Goal: Browse casually: Explore the website without a specific task or goal

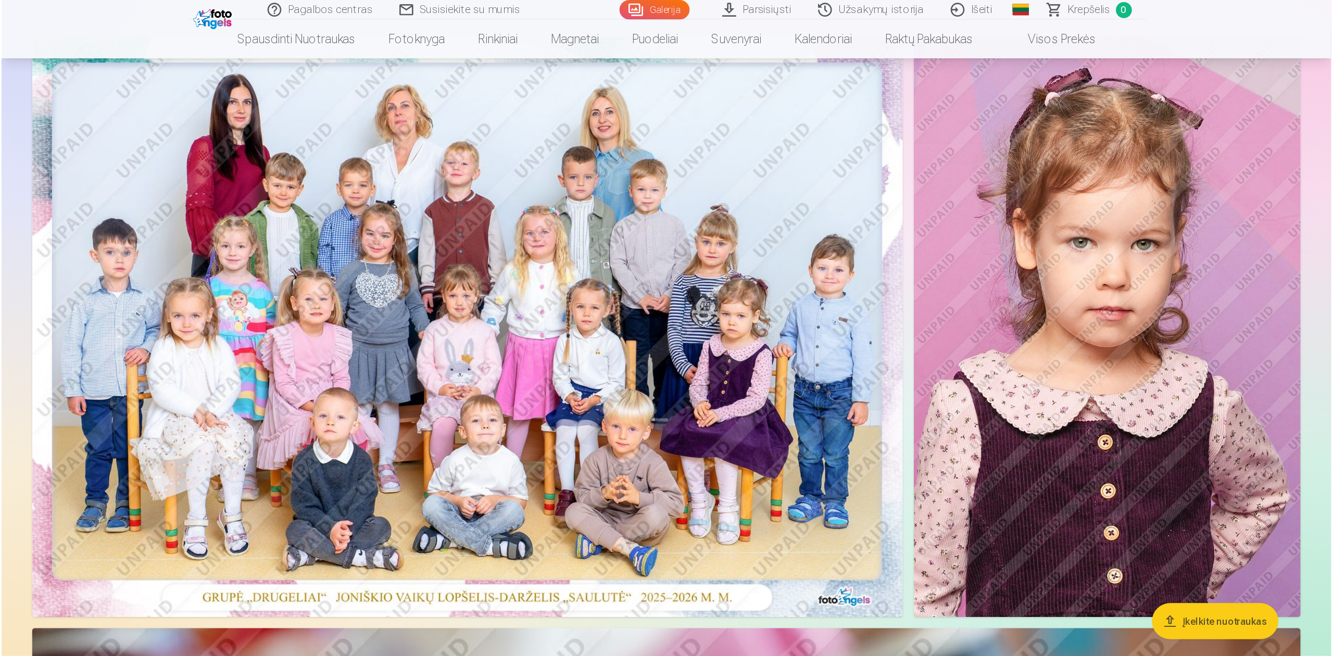
scroll to position [104, 0]
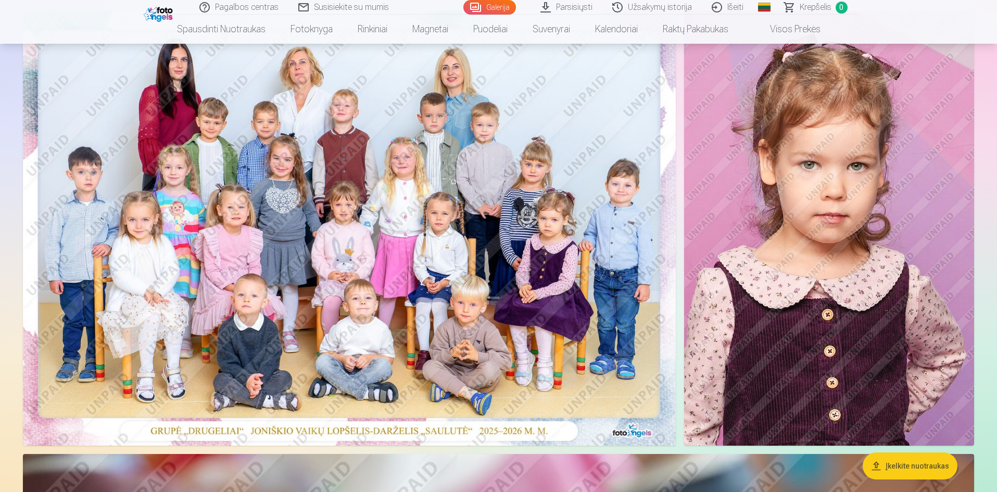
click at [795, 278] on img at bounding box center [829, 227] width 290 height 435
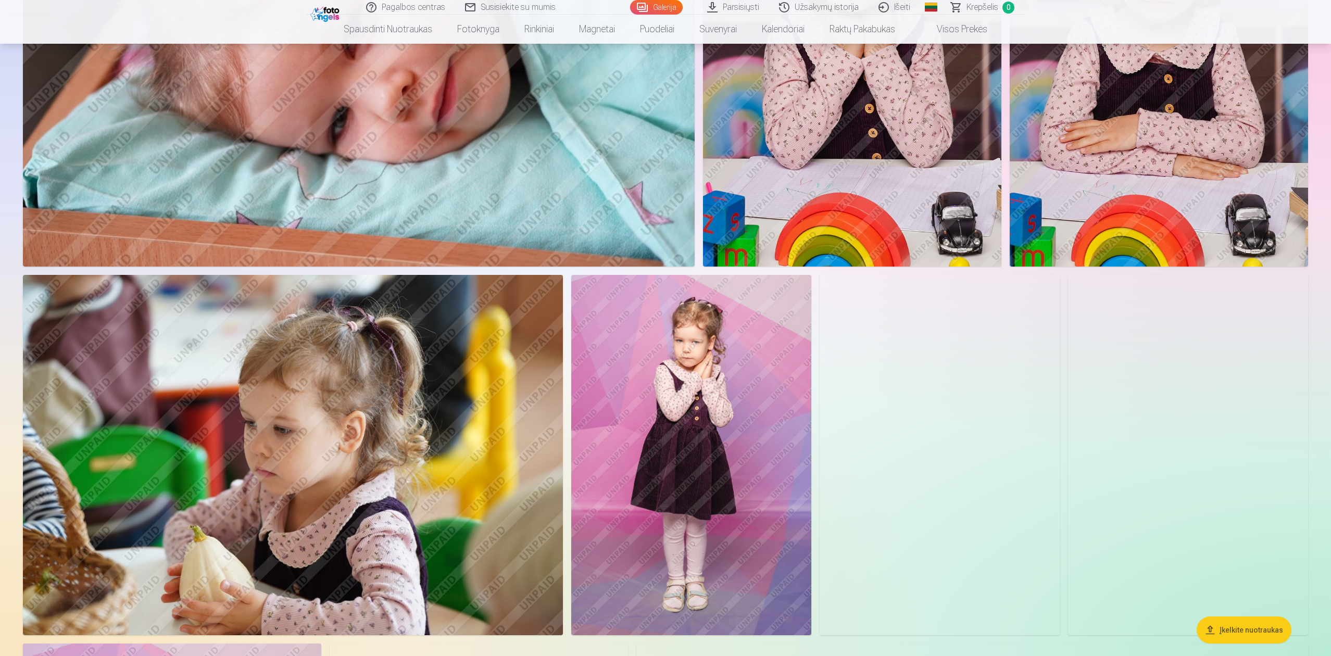
scroll to position [763, 0]
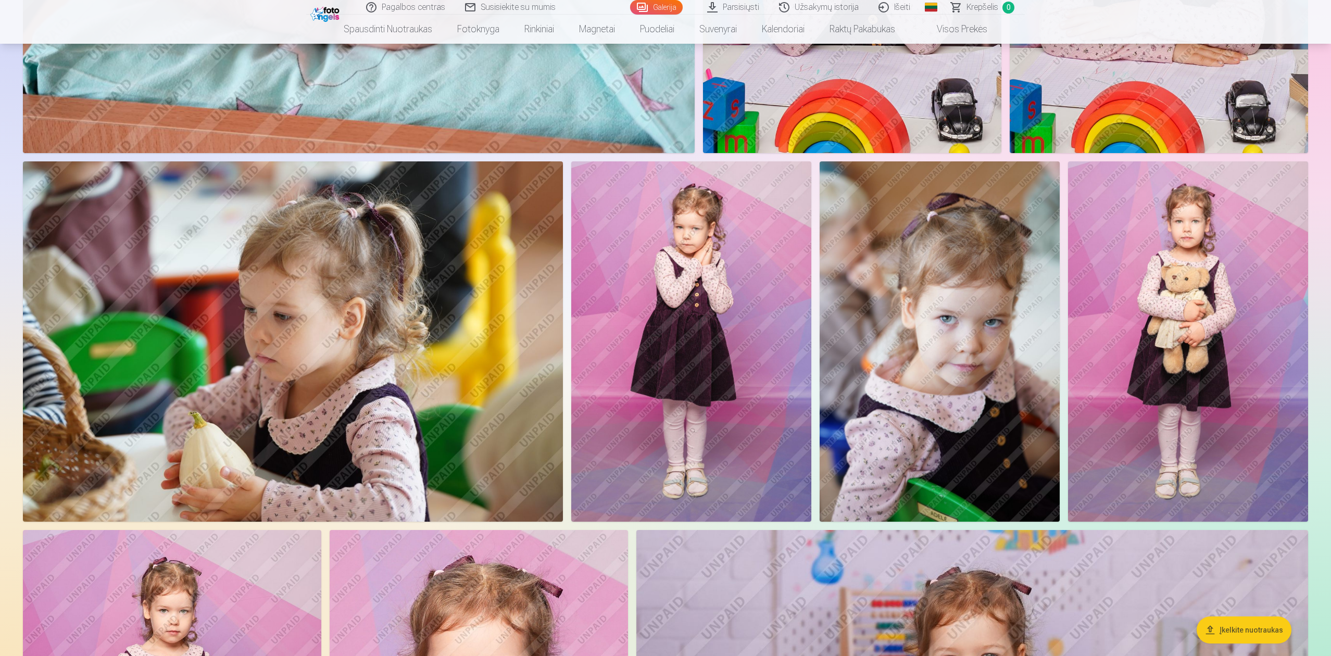
click at [997, 359] on img at bounding box center [1188, 341] width 240 height 360
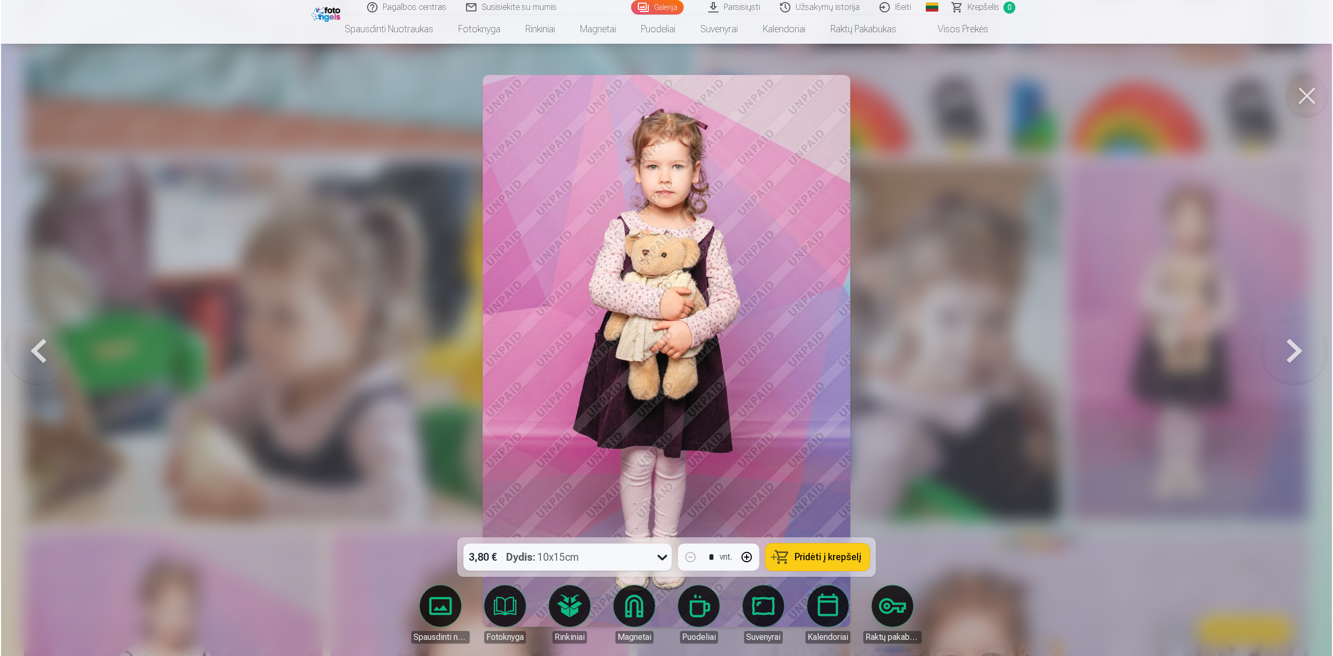
scroll to position [764, 0]
click at [655, 492] on icon at bounding box center [662, 557] width 17 height 17
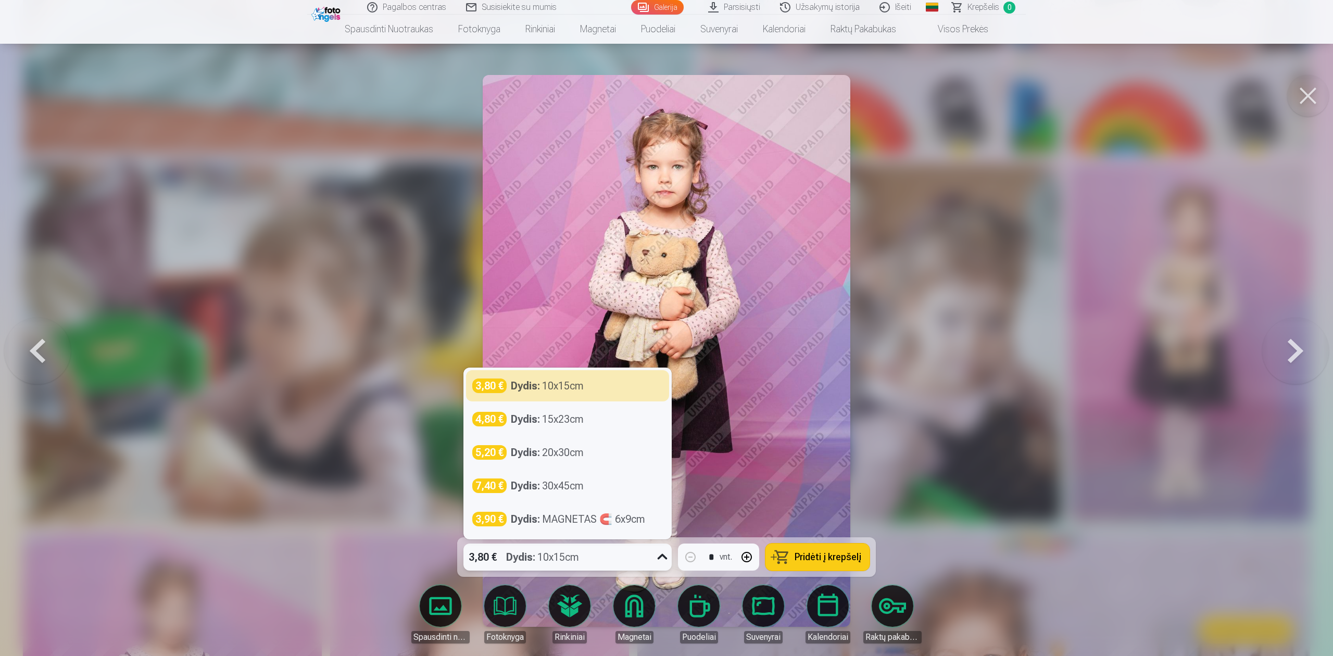
click at [655, 492] on div at bounding box center [662, 557] width 19 height 27
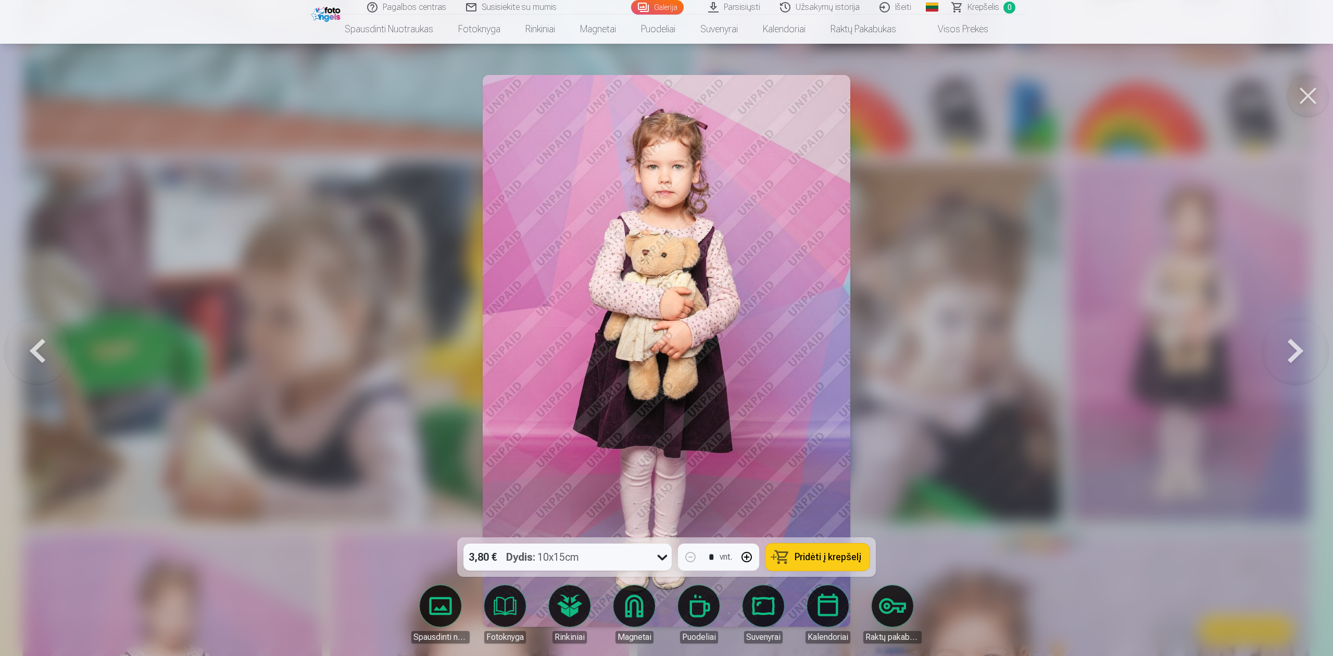
click at [997, 353] on button at bounding box center [1295, 351] width 67 height 352
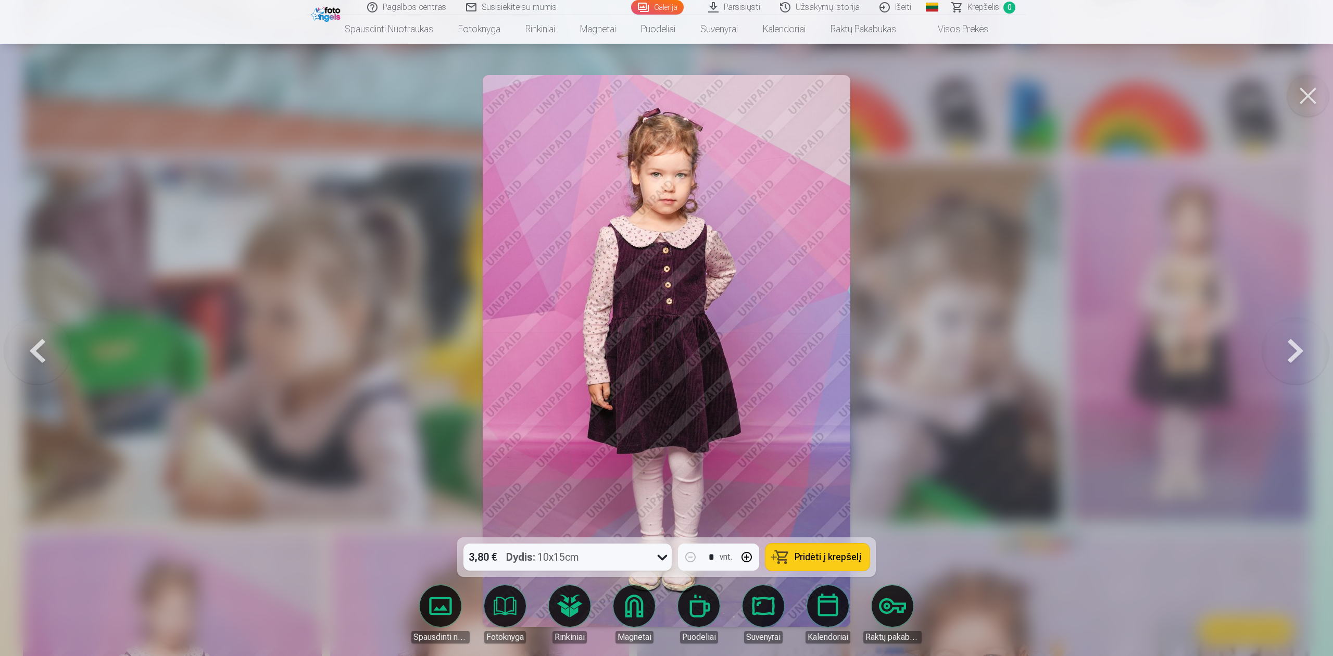
click at [997, 353] on button at bounding box center [1295, 351] width 67 height 352
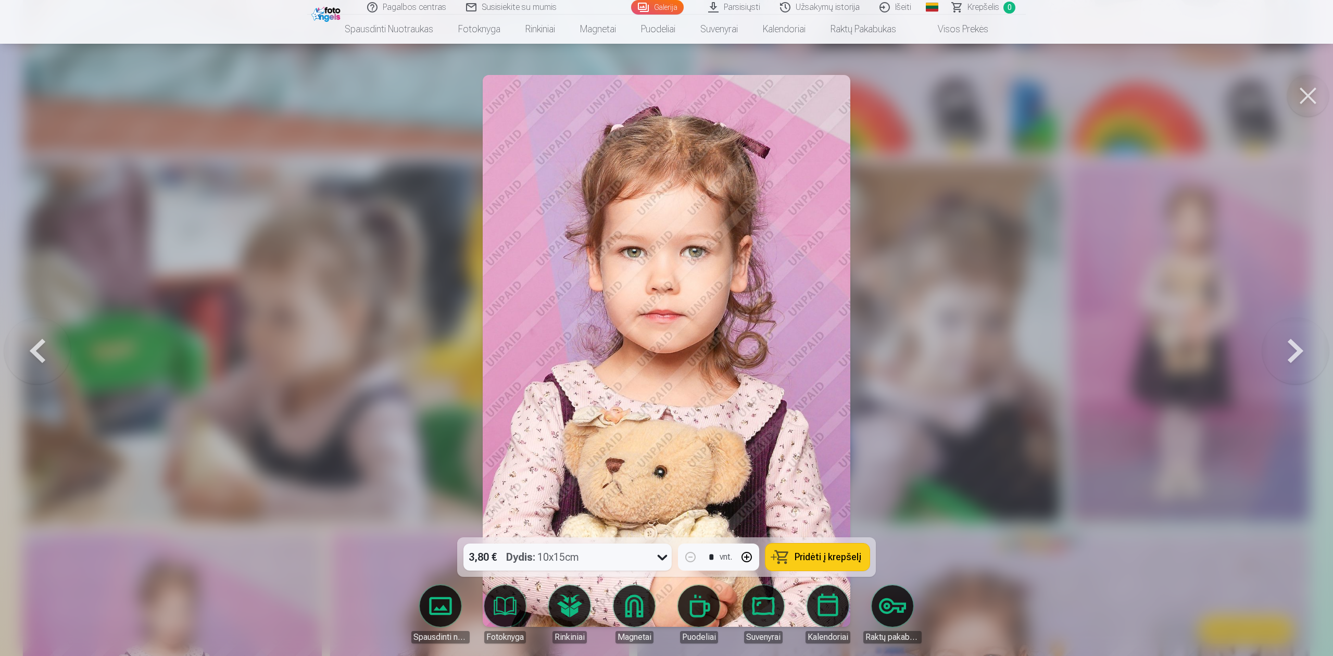
click at [997, 353] on button at bounding box center [1295, 351] width 67 height 352
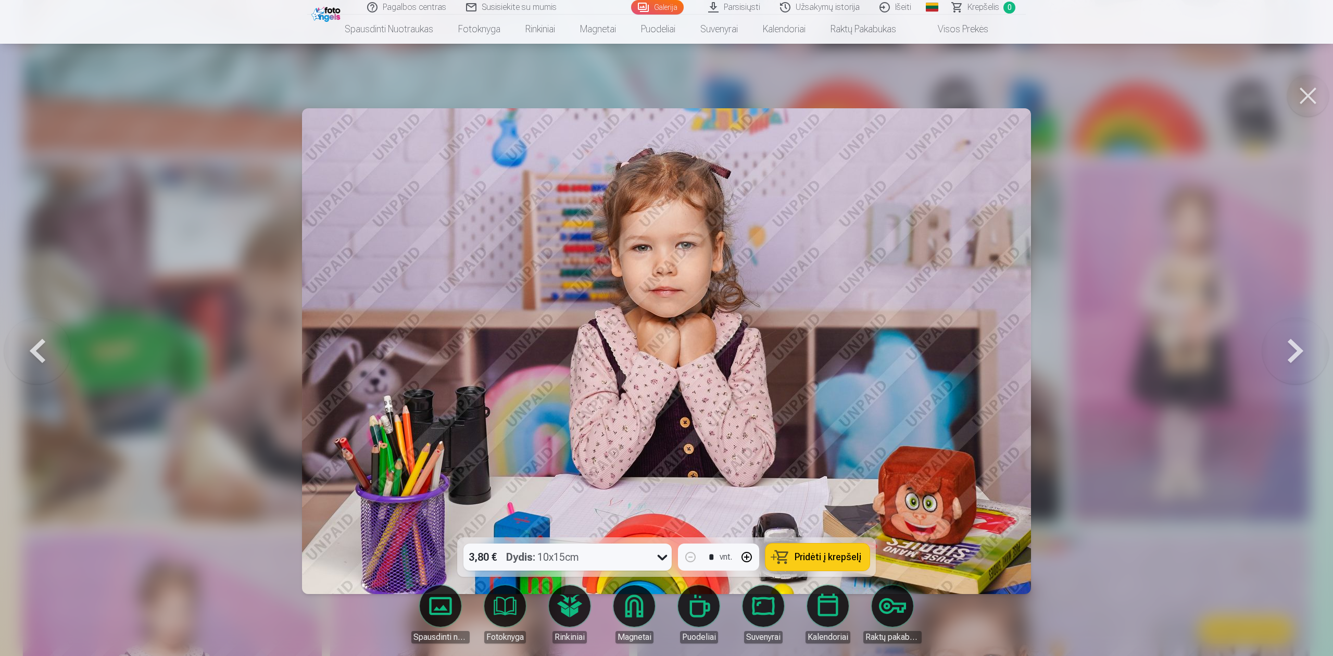
click at [997, 353] on button at bounding box center [1295, 351] width 67 height 352
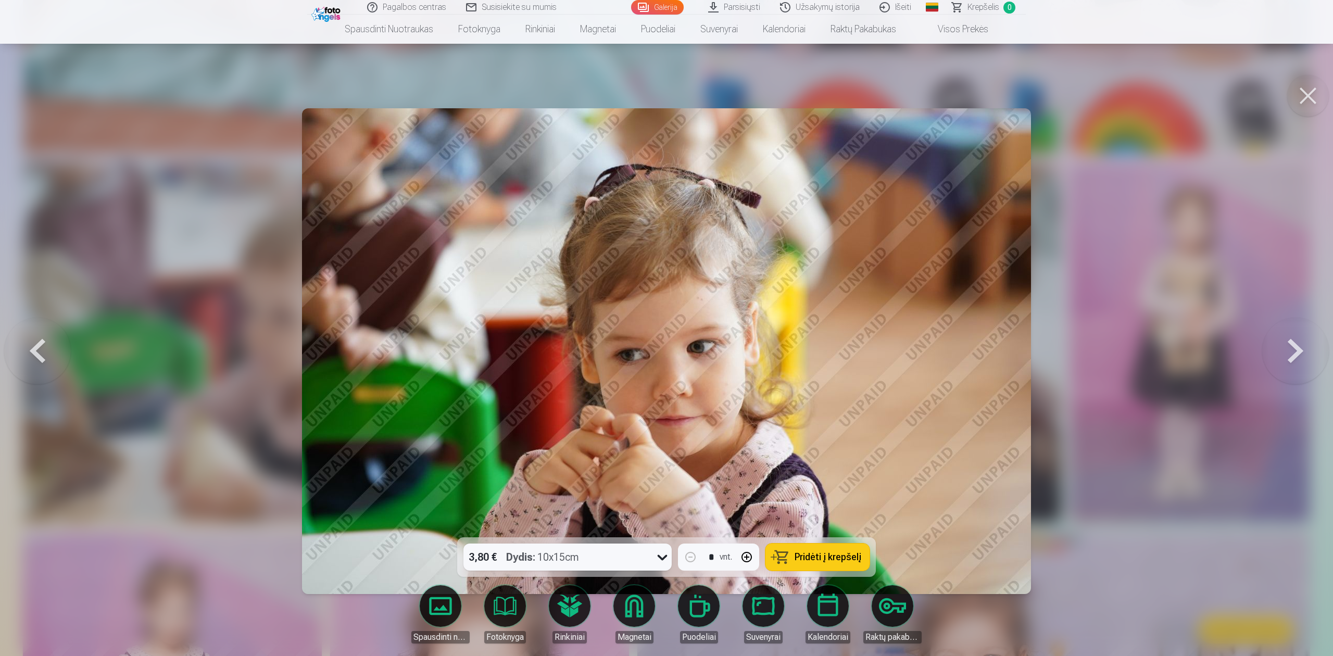
click at [997, 353] on button at bounding box center [1295, 351] width 67 height 352
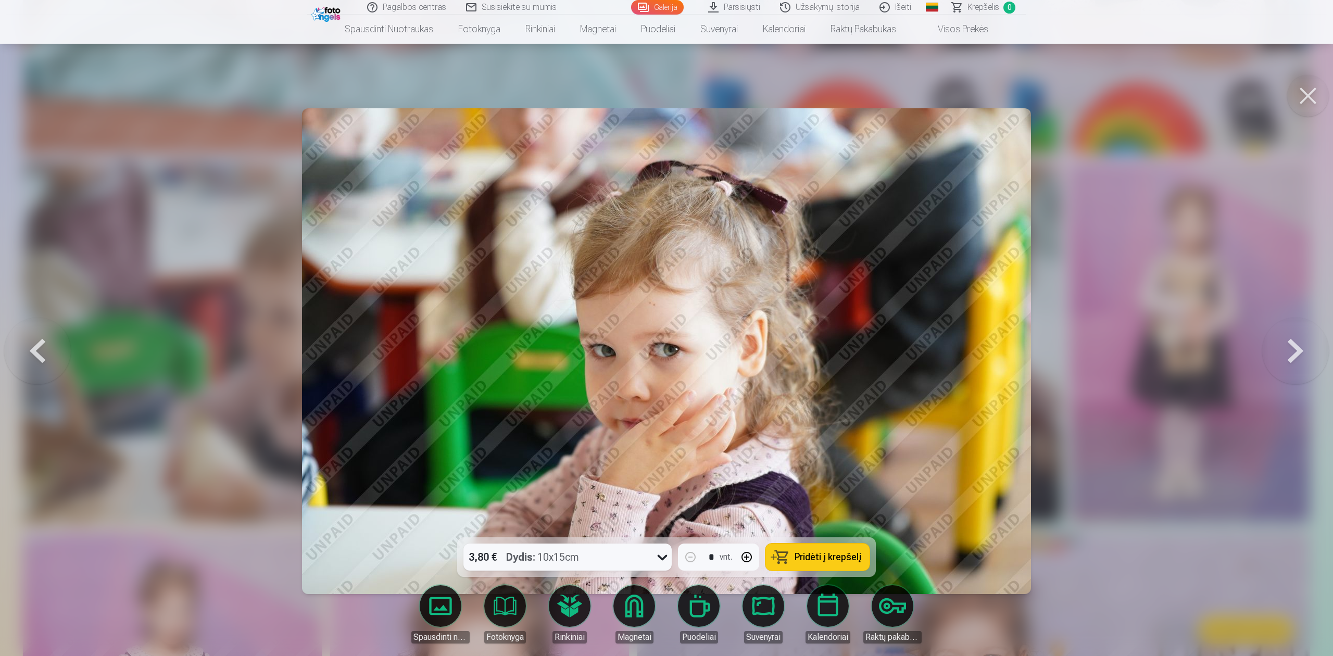
click at [997, 353] on button at bounding box center [1295, 351] width 67 height 352
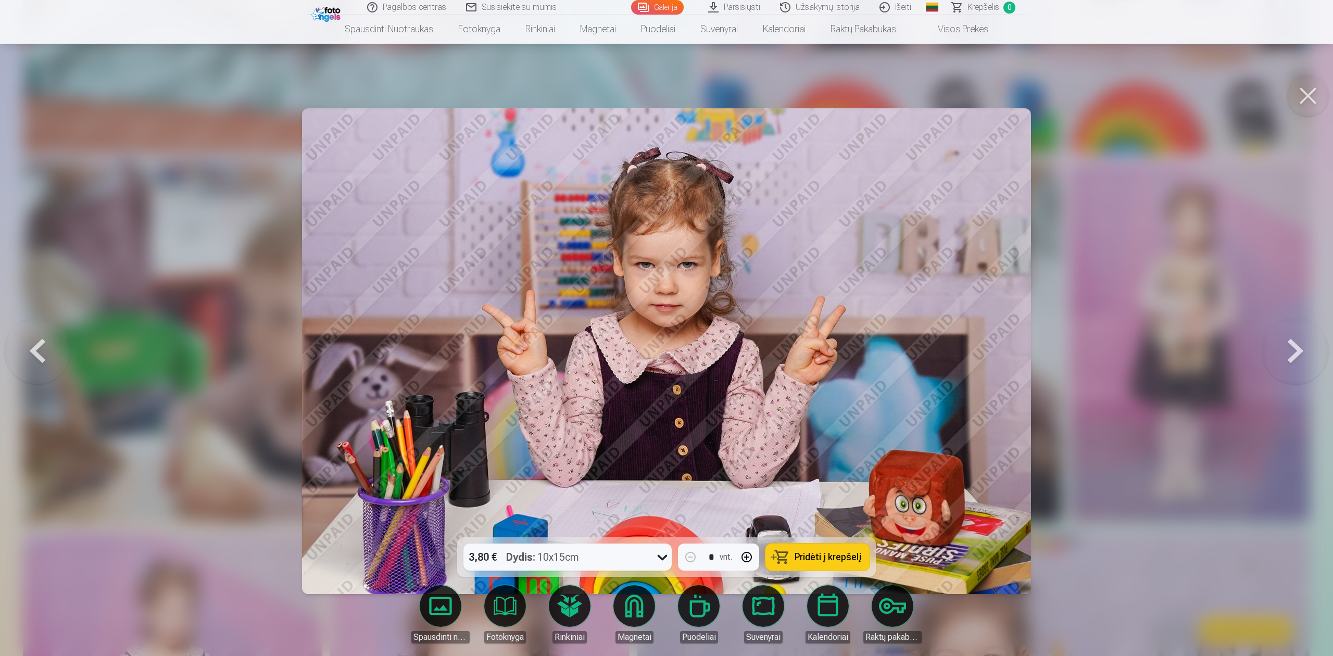
click at [997, 353] on button at bounding box center [1295, 351] width 67 height 352
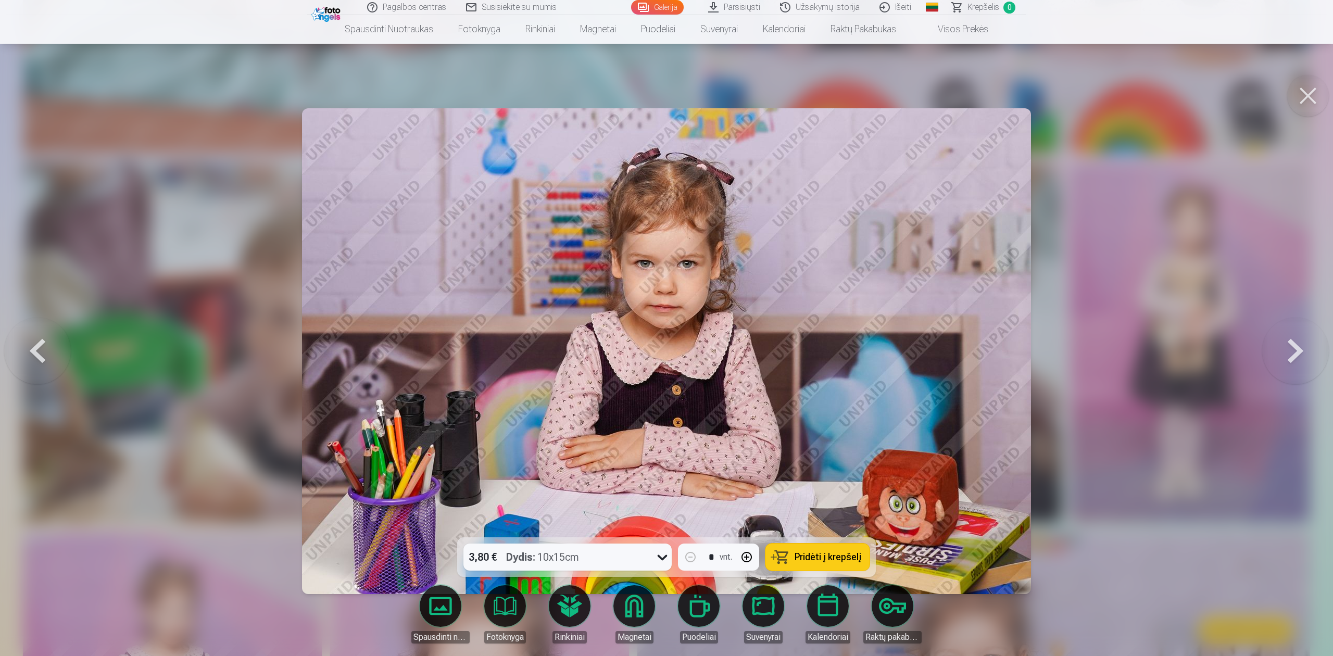
click at [997, 353] on button at bounding box center [1295, 351] width 67 height 352
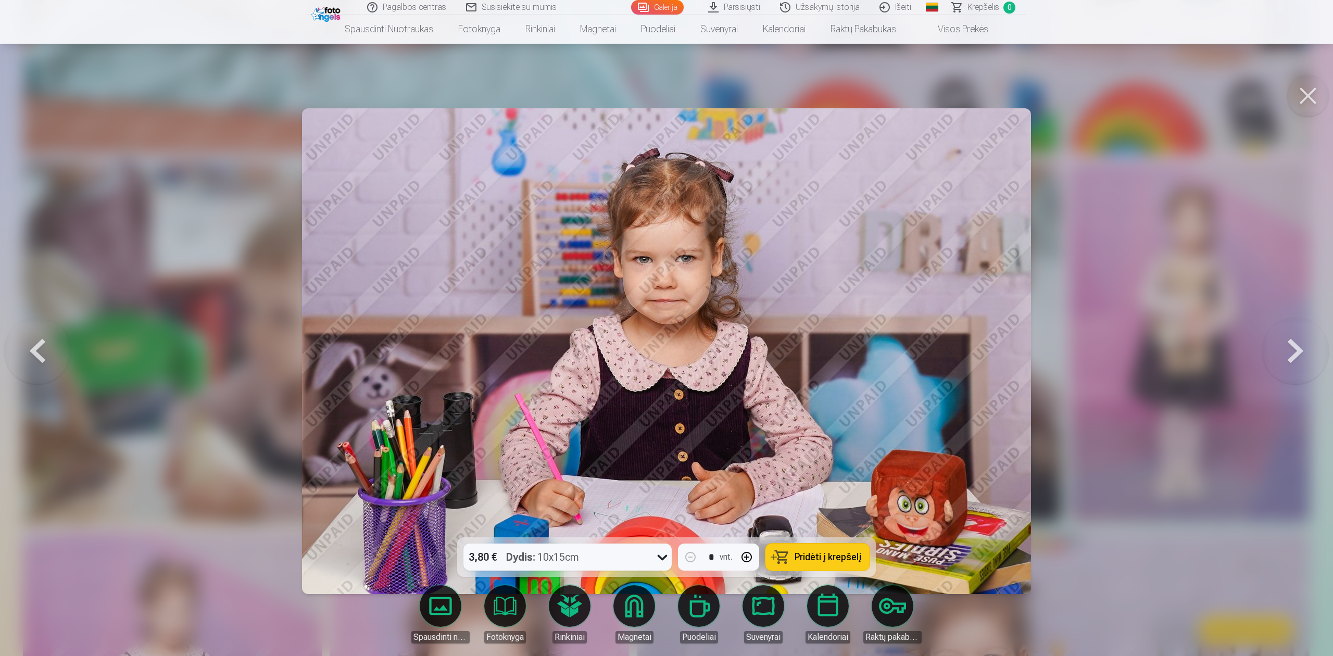
click at [997, 353] on button at bounding box center [1295, 351] width 67 height 352
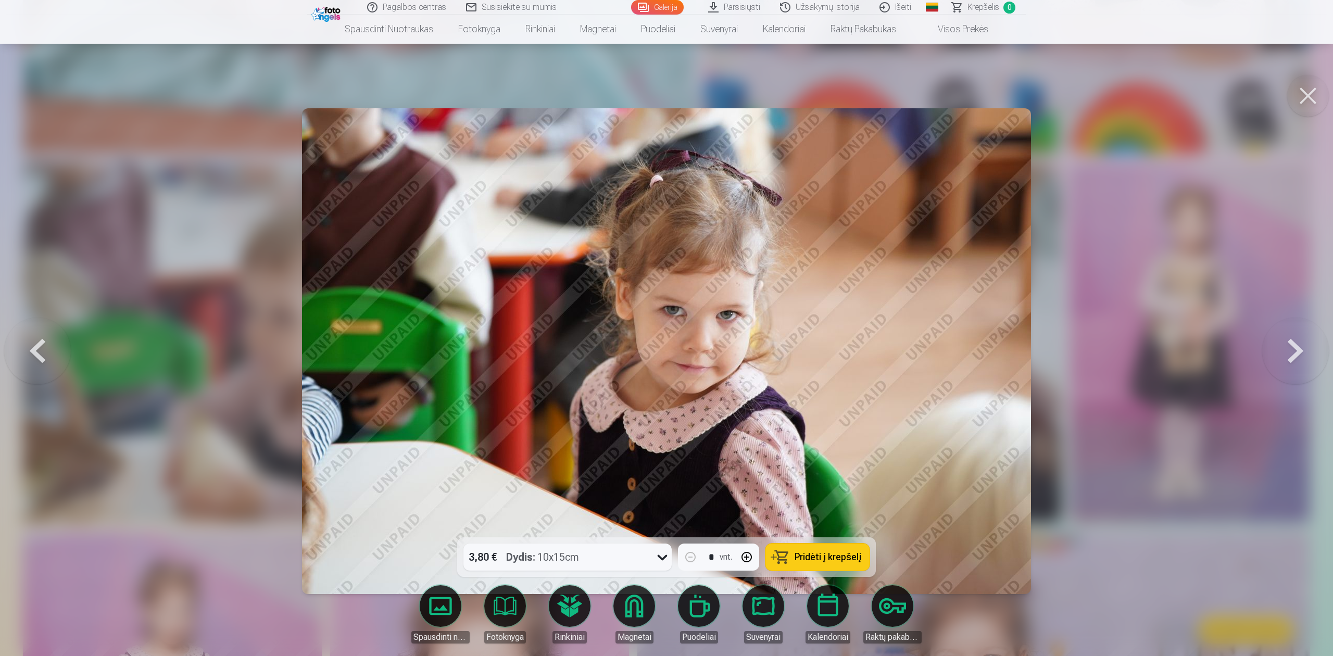
click at [997, 353] on button at bounding box center [1295, 351] width 67 height 352
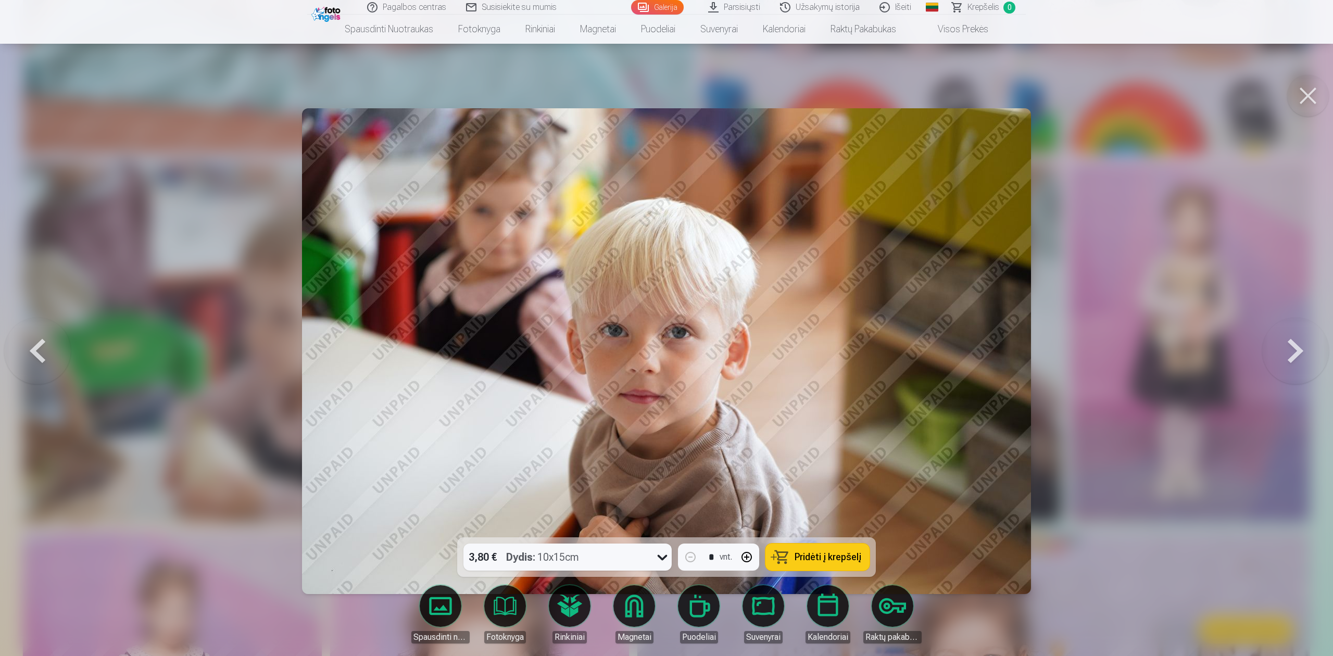
click at [40, 353] on button at bounding box center [37, 351] width 67 height 352
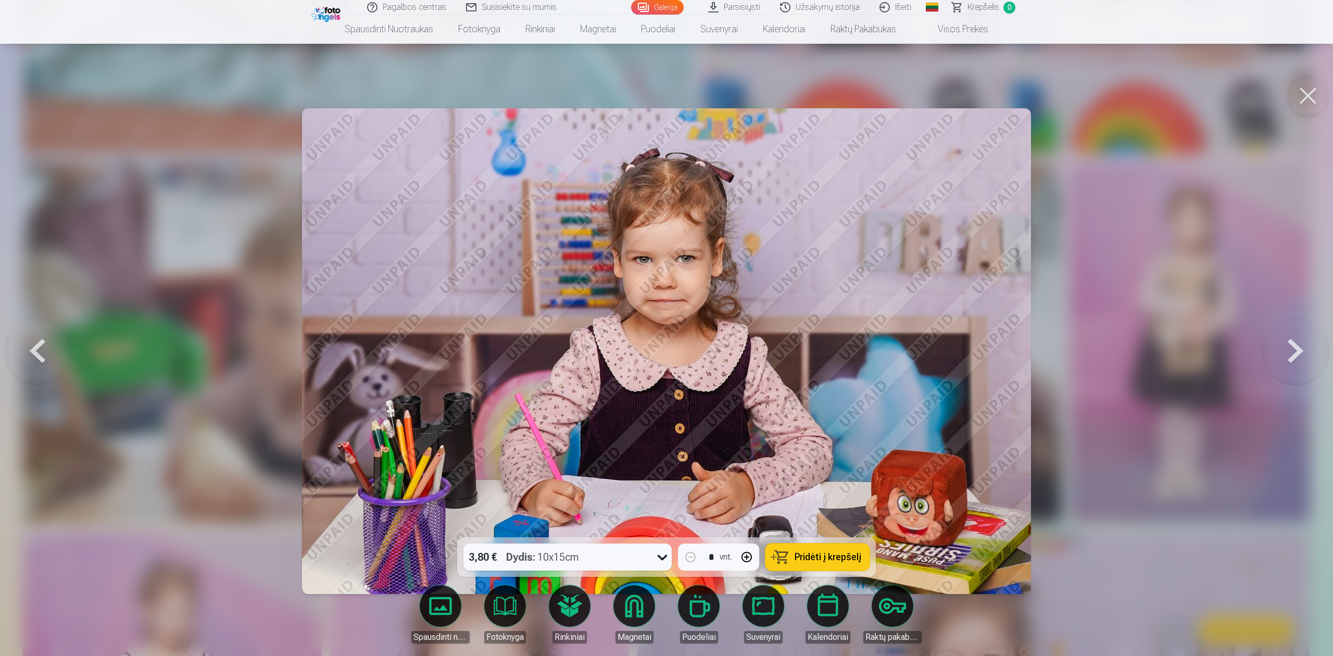
click at [40, 353] on button at bounding box center [37, 351] width 67 height 352
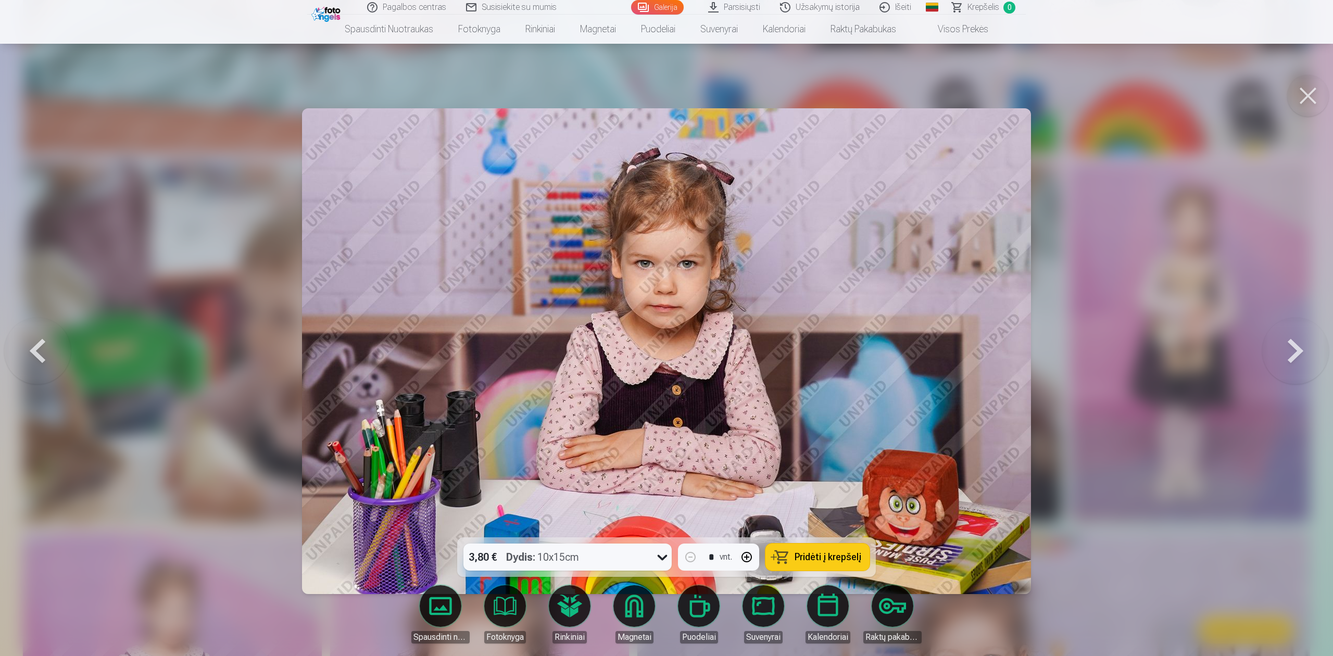
click at [40, 353] on button at bounding box center [37, 351] width 67 height 352
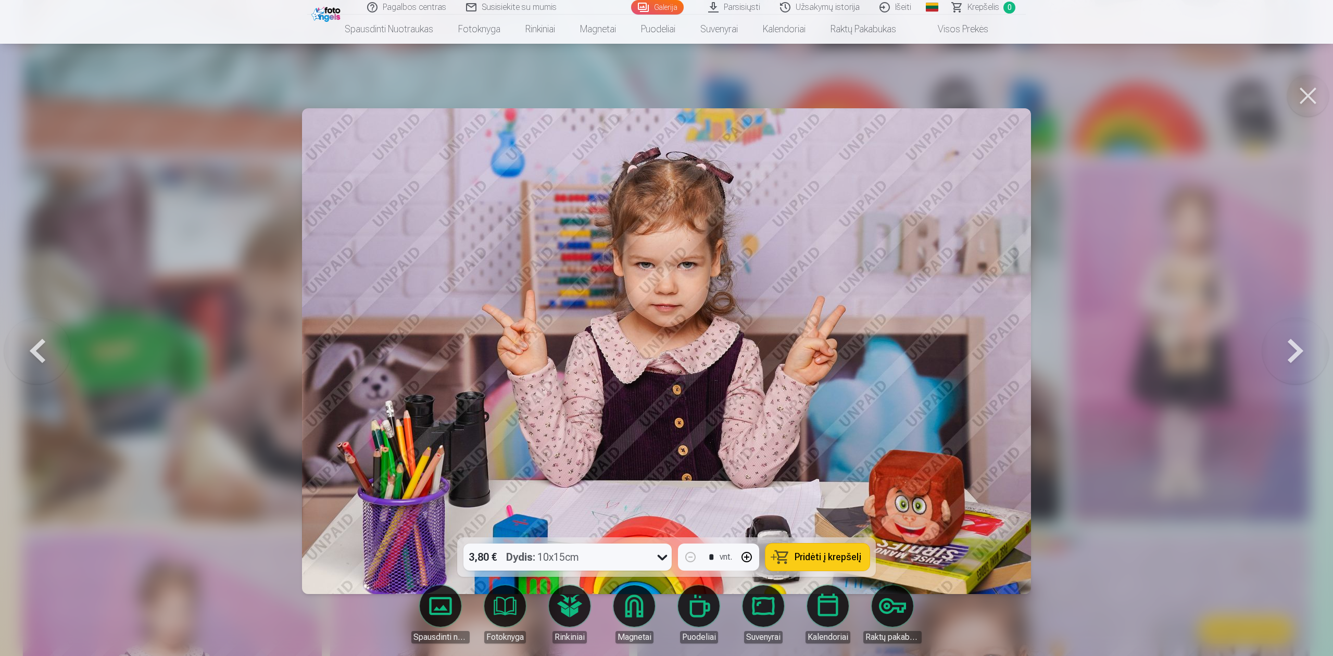
click at [40, 353] on button at bounding box center [37, 351] width 67 height 352
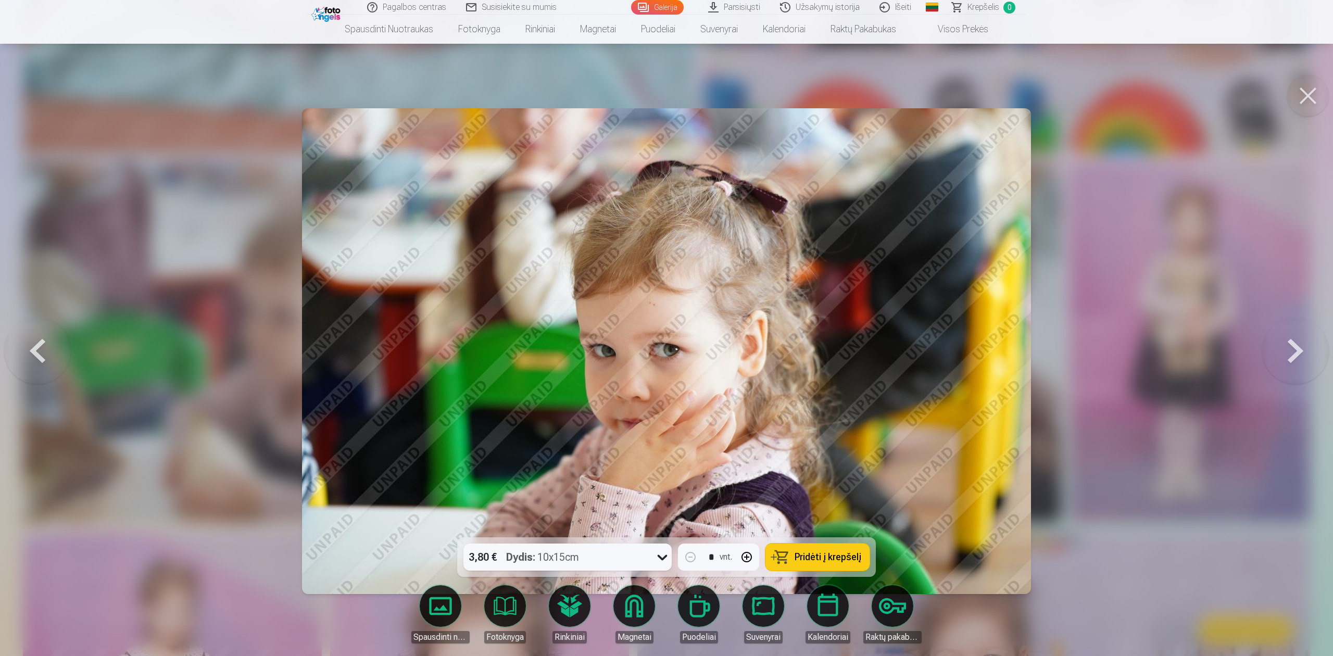
click at [40, 353] on button at bounding box center [37, 351] width 67 height 352
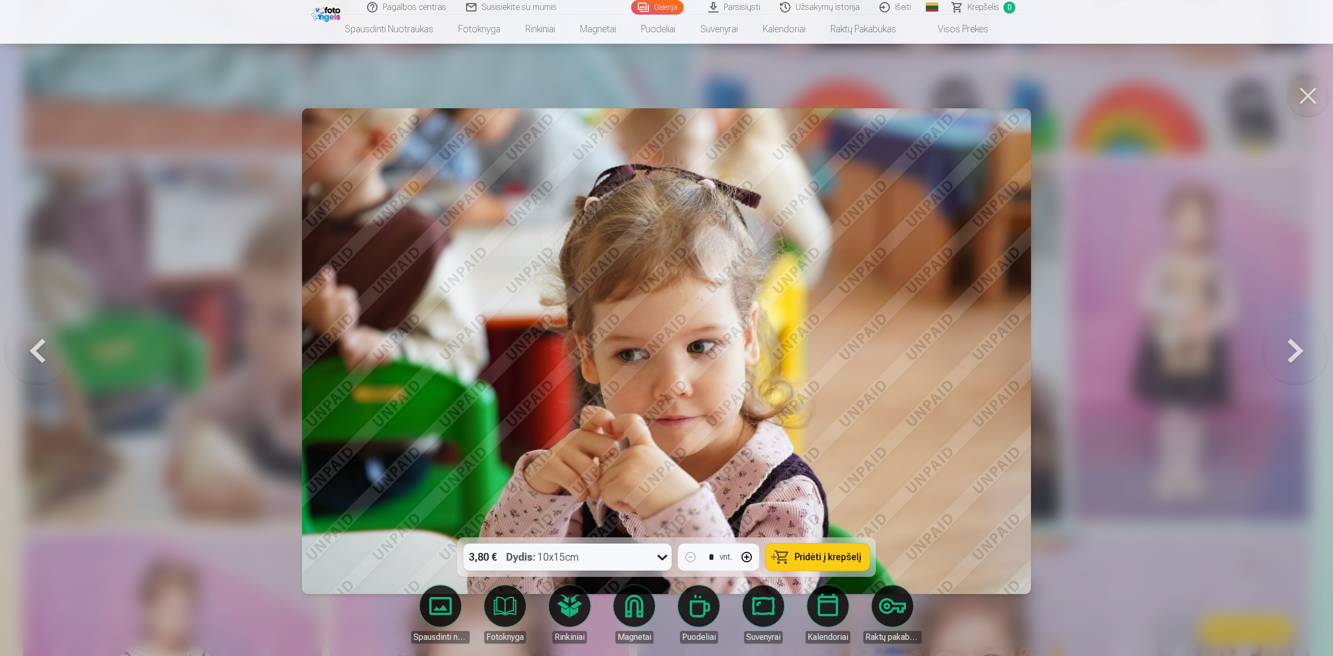
click at [40, 353] on button at bounding box center [37, 351] width 67 height 352
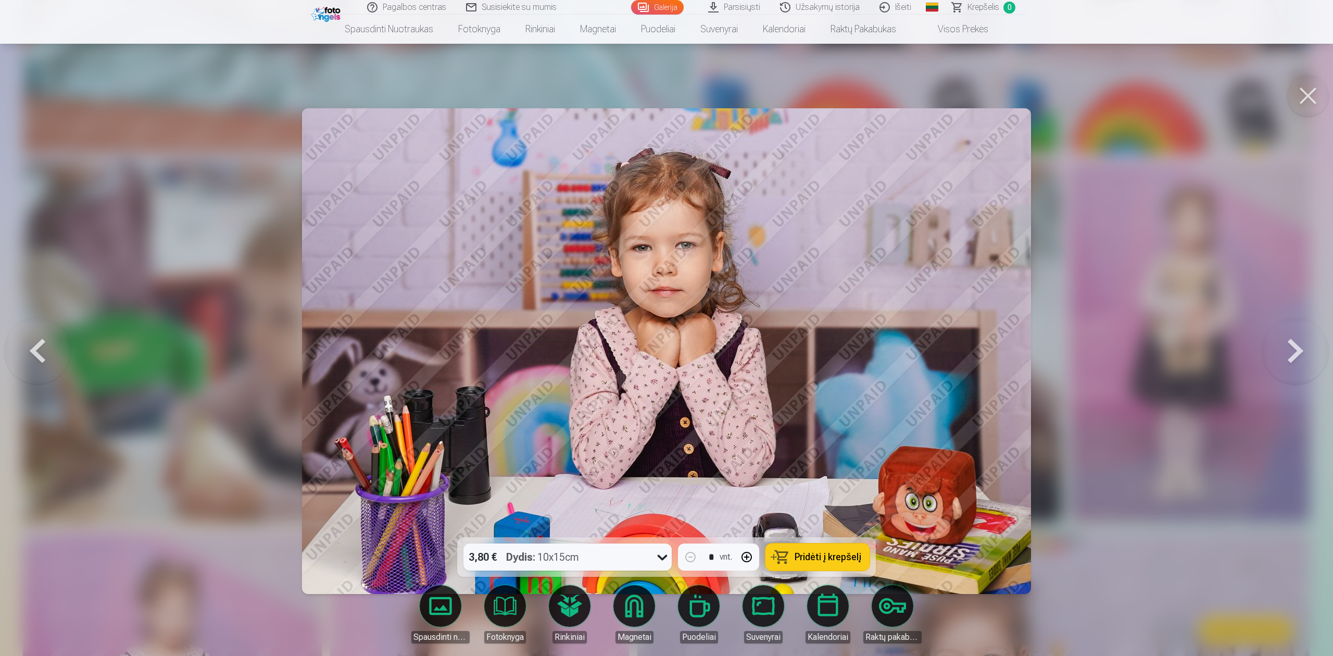
click at [40, 353] on button at bounding box center [37, 351] width 67 height 352
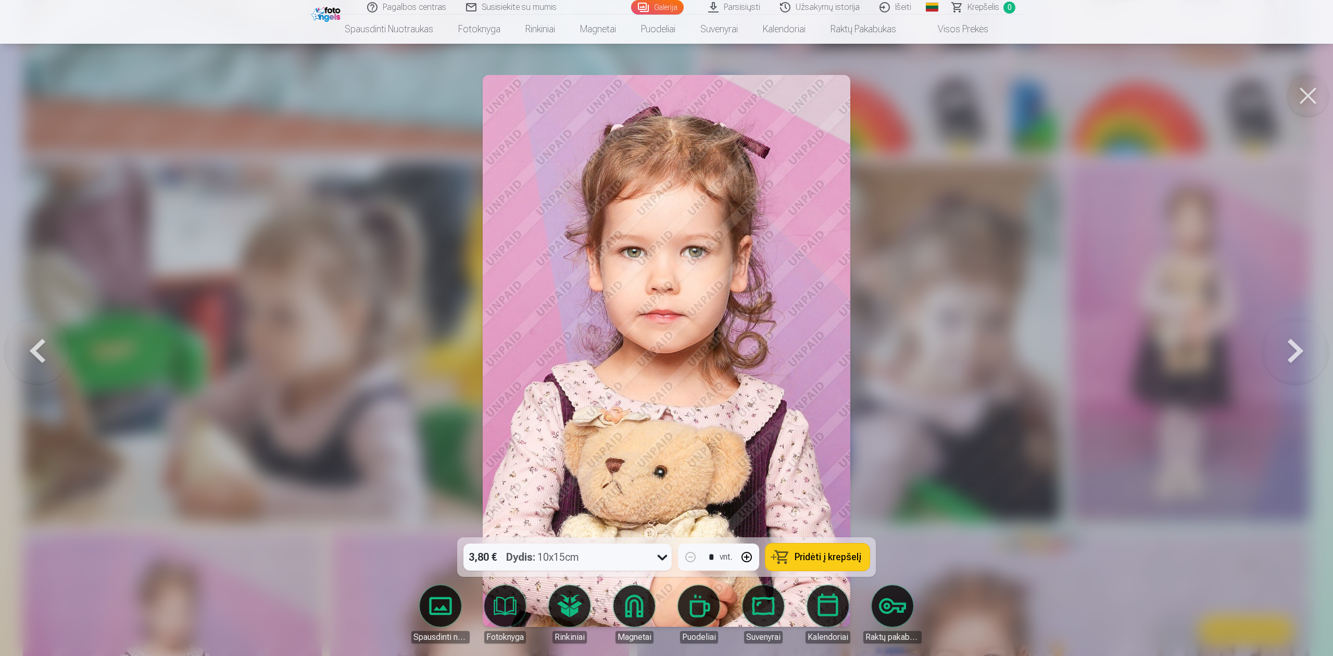
click at [40, 353] on button at bounding box center [37, 351] width 67 height 352
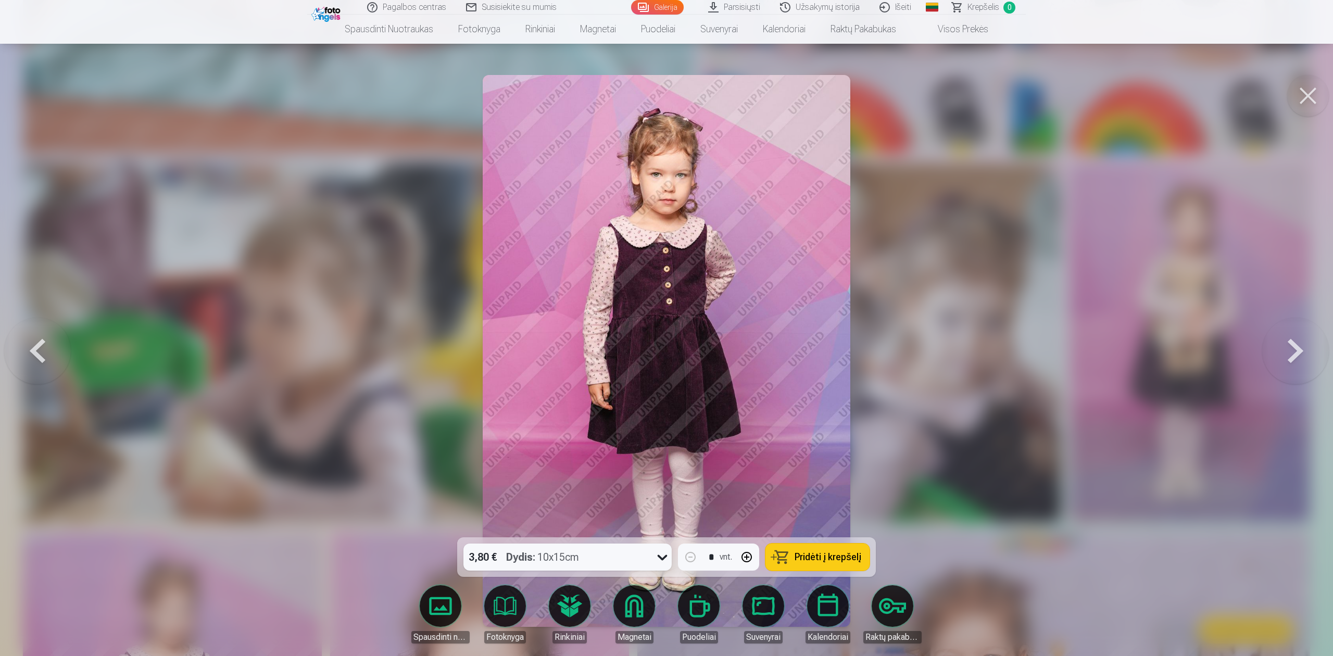
click at [40, 353] on button at bounding box center [37, 351] width 67 height 352
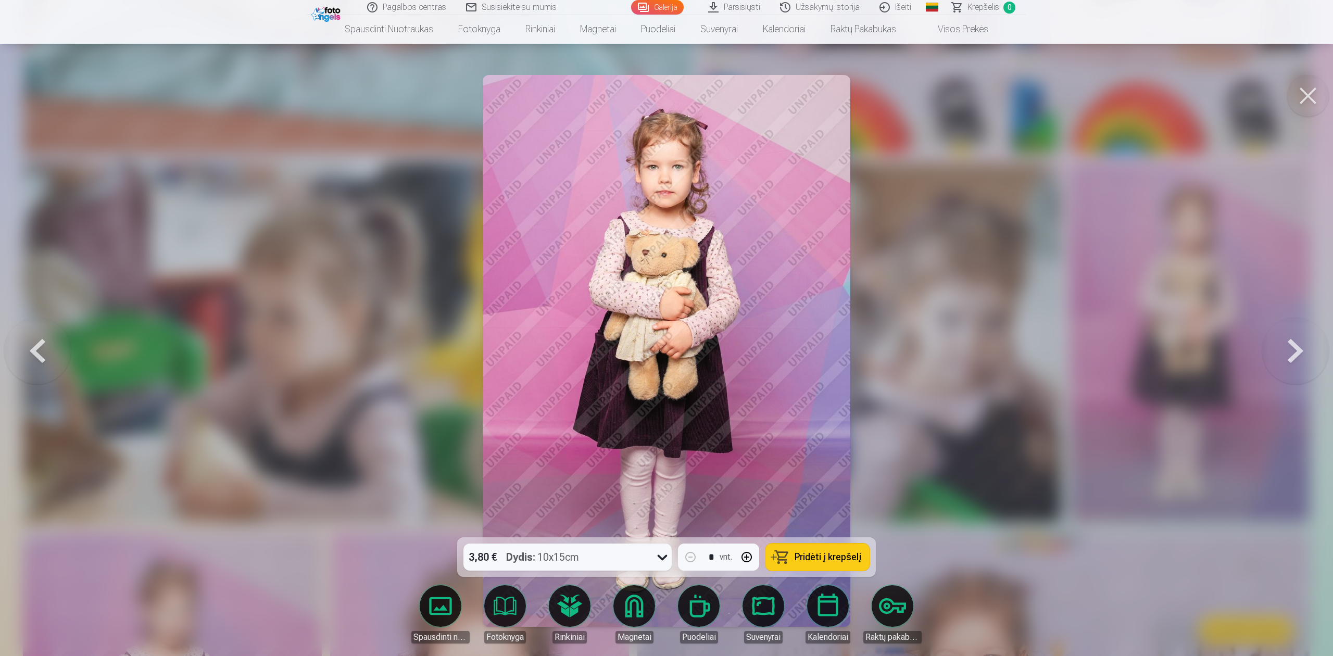
click at [40, 353] on button at bounding box center [37, 351] width 67 height 352
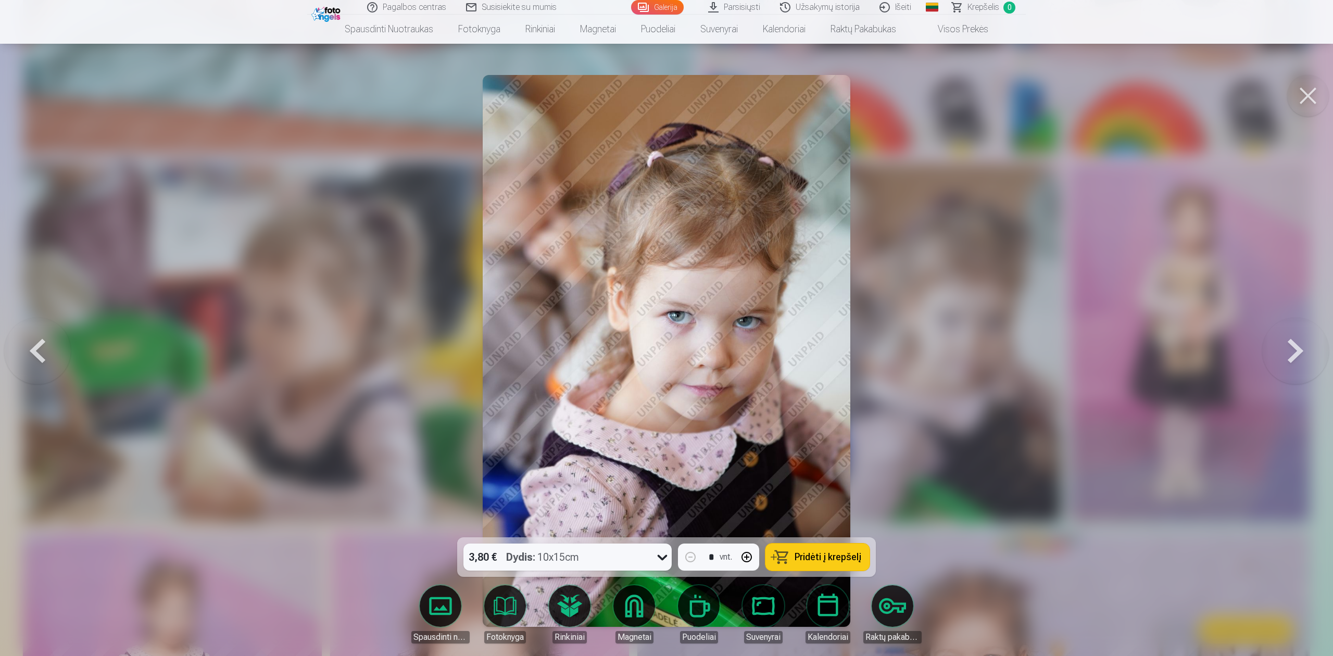
click at [40, 353] on button at bounding box center [37, 351] width 67 height 352
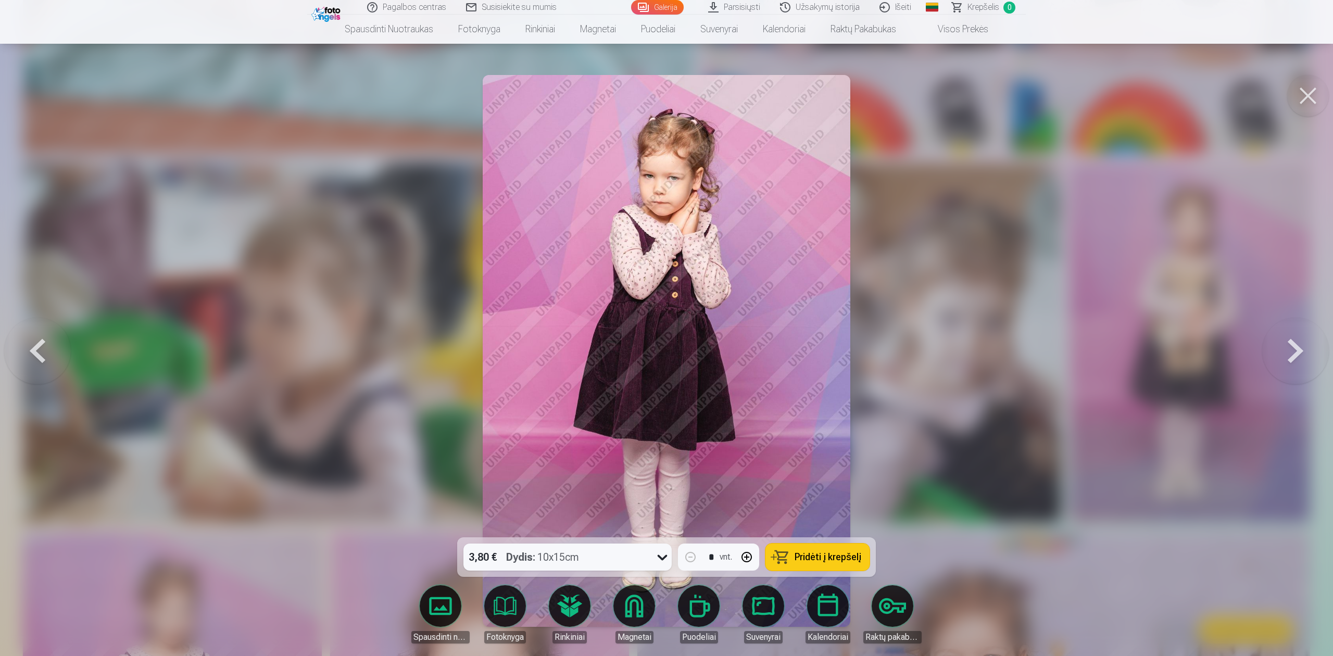
click at [40, 353] on button at bounding box center [37, 351] width 67 height 352
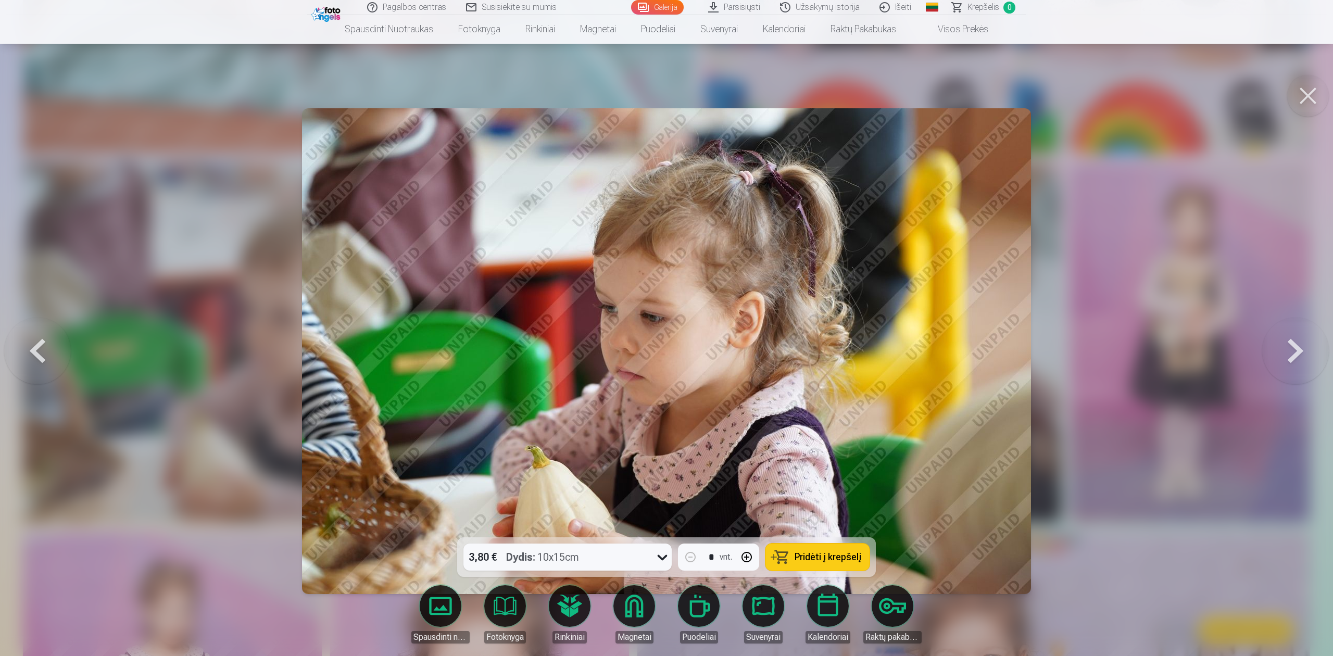
click at [40, 353] on button at bounding box center [37, 351] width 67 height 352
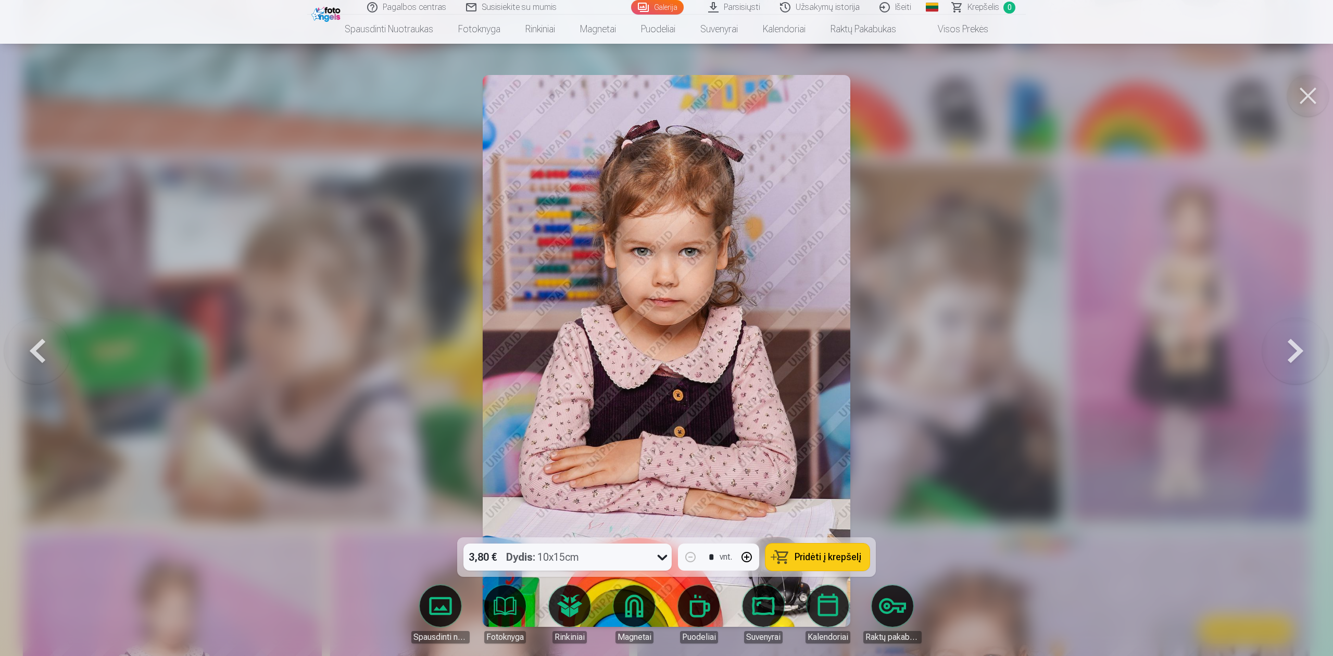
click at [40, 353] on button at bounding box center [37, 351] width 67 height 352
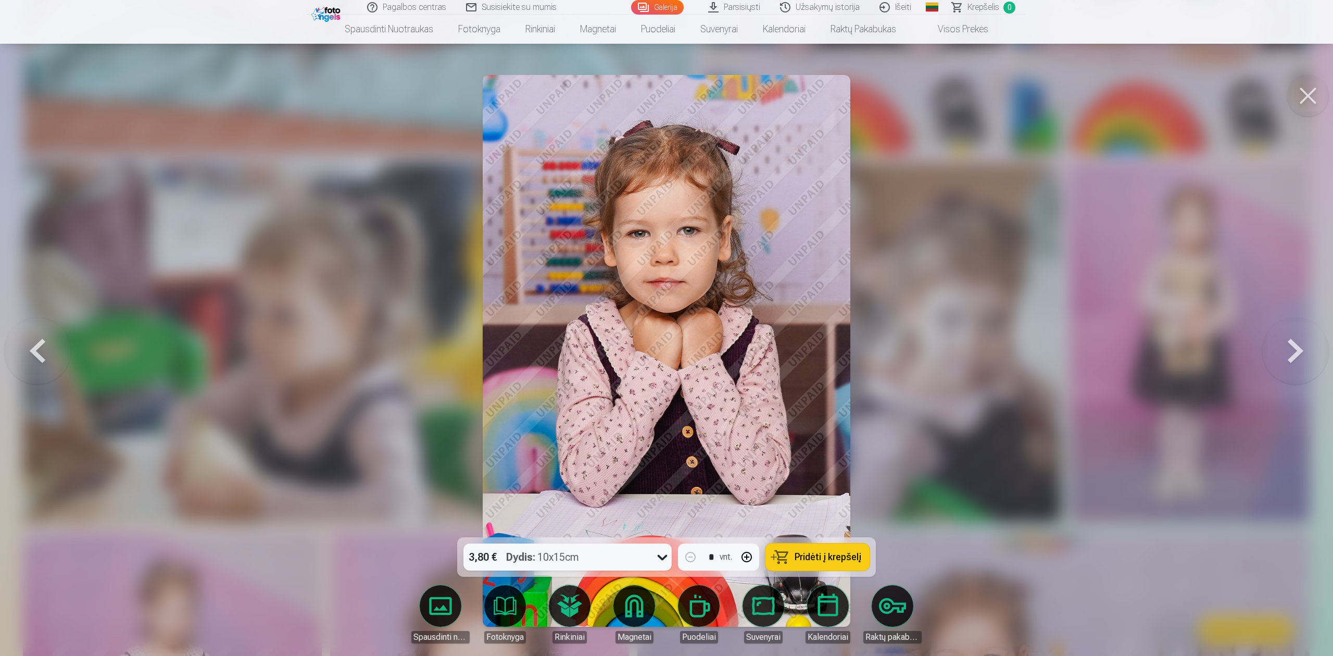
click at [40, 353] on button at bounding box center [37, 351] width 67 height 352
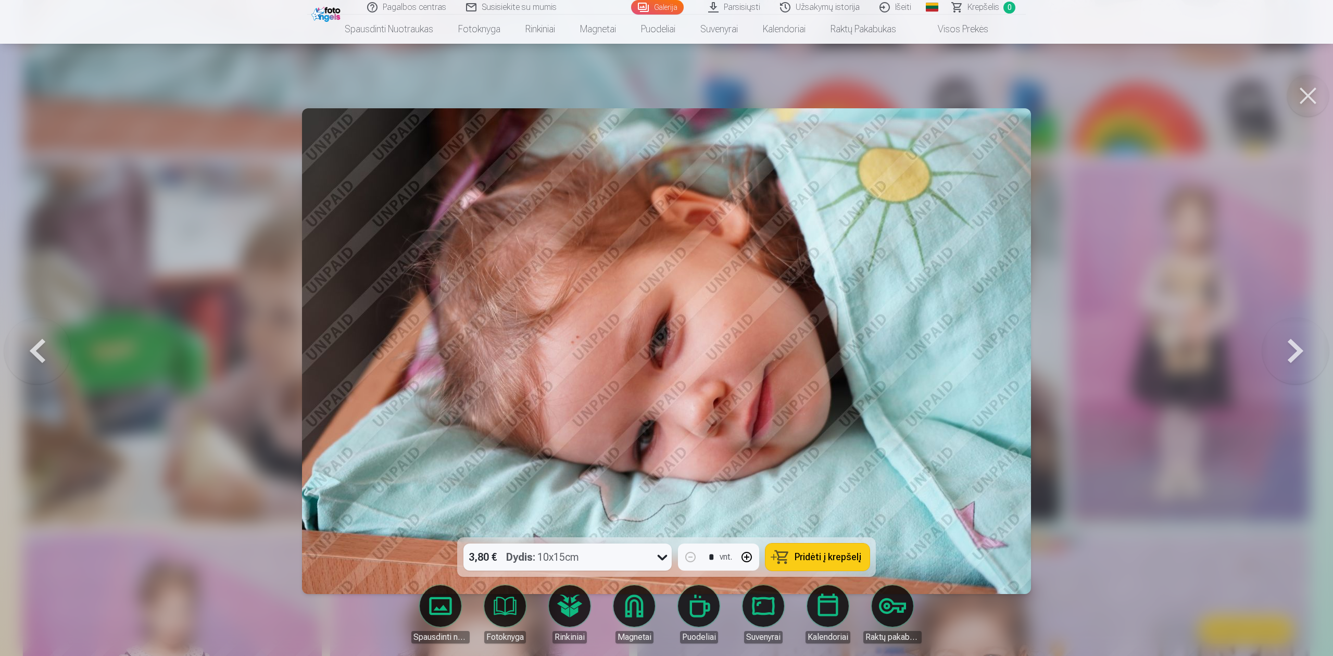
click at [40, 353] on button at bounding box center [37, 351] width 67 height 352
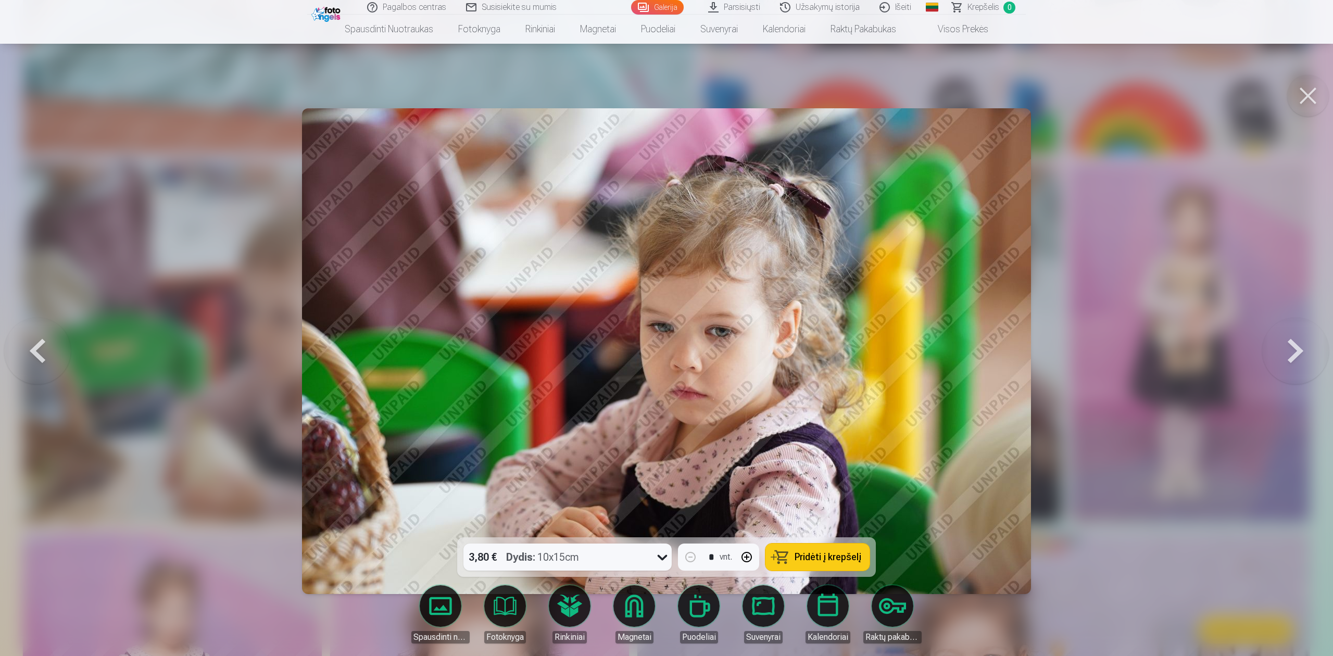
click at [40, 353] on button at bounding box center [37, 351] width 67 height 352
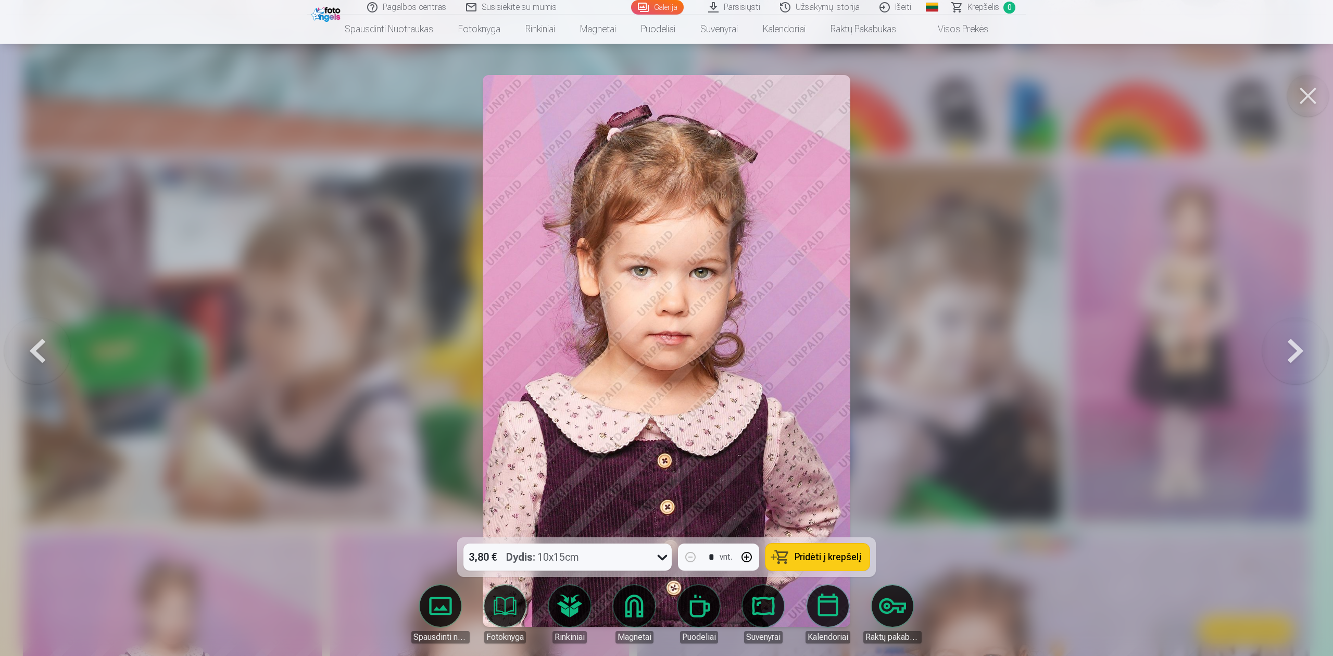
click at [997, 348] on button at bounding box center [1295, 351] width 67 height 352
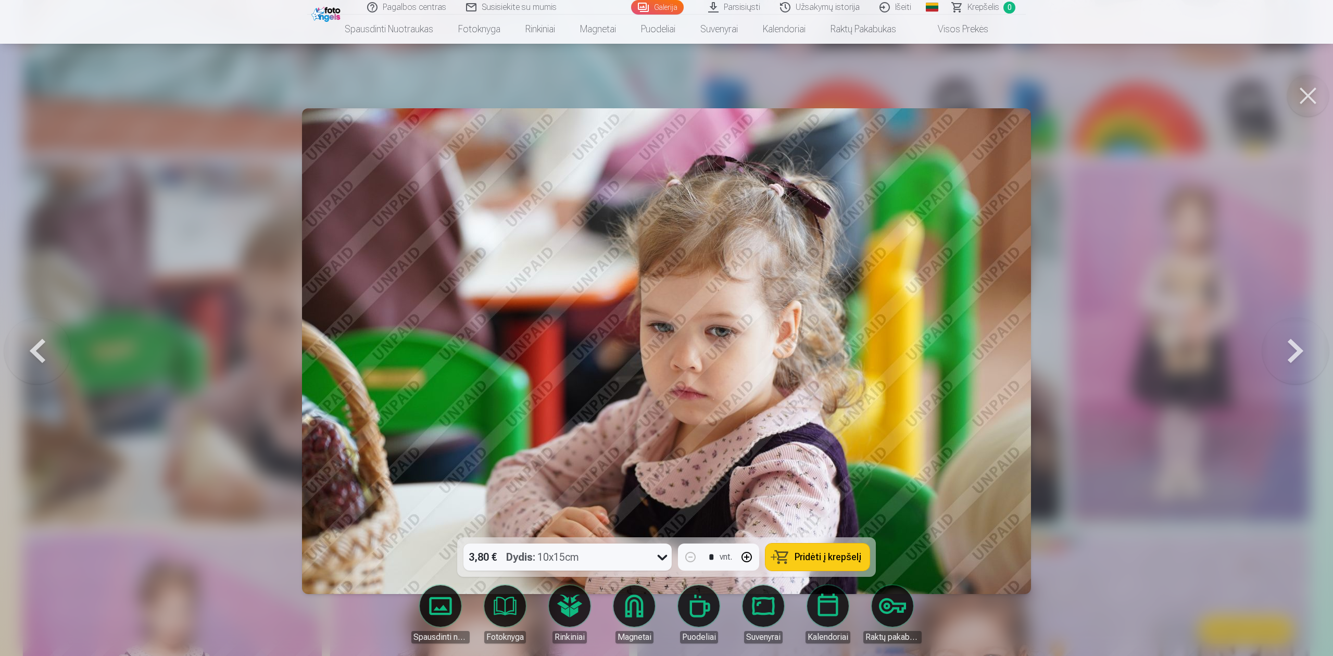
click at [997, 348] on button at bounding box center [1295, 351] width 67 height 352
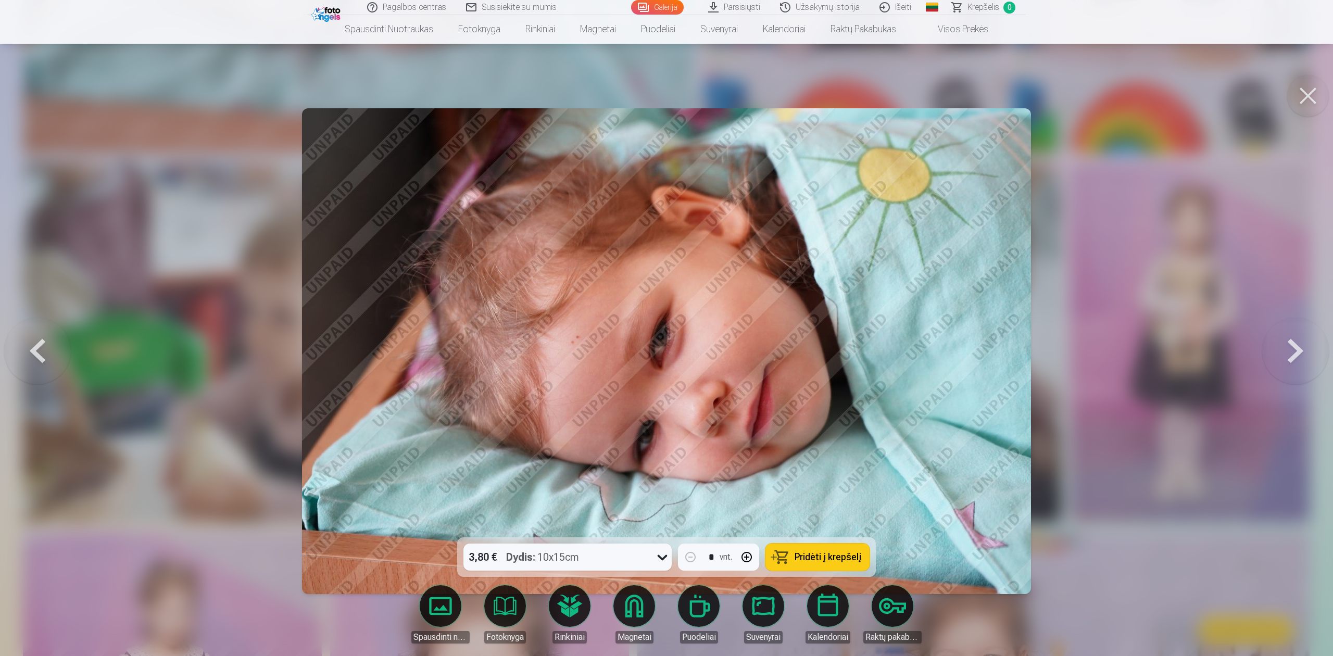
click at [997, 348] on button at bounding box center [1295, 351] width 67 height 352
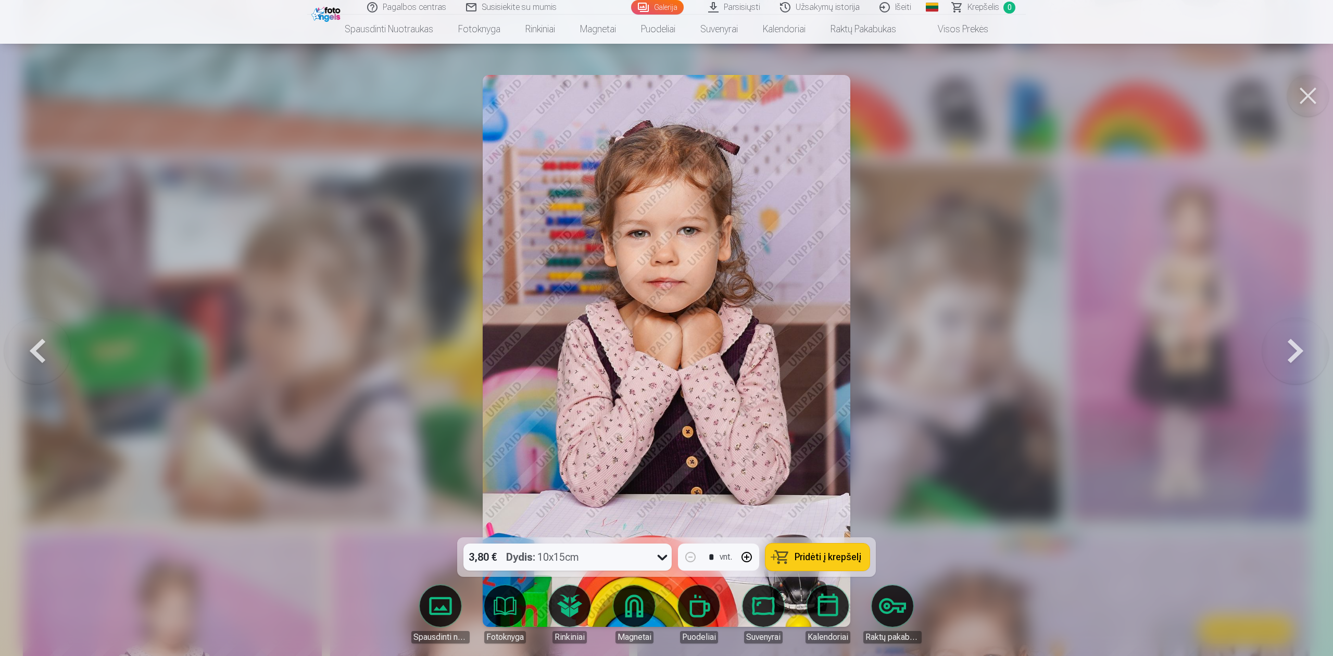
click at [997, 348] on button at bounding box center [1295, 351] width 67 height 352
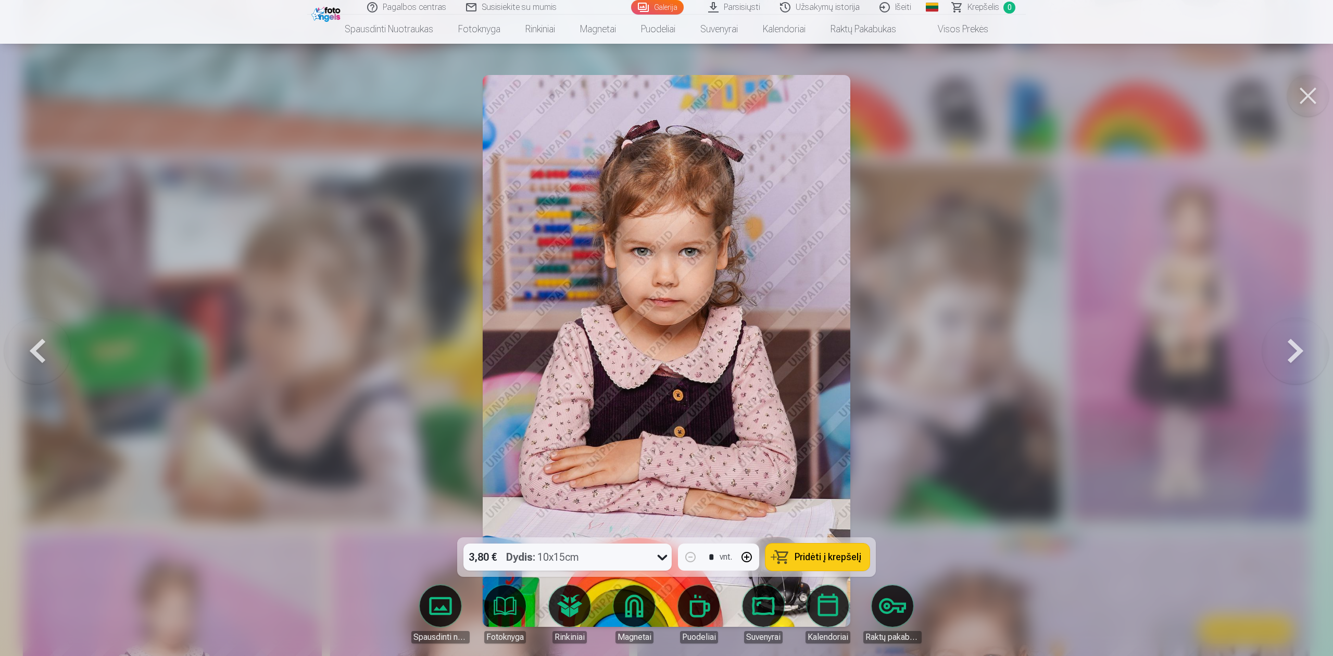
click at [997, 348] on button at bounding box center [1295, 351] width 67 height 352
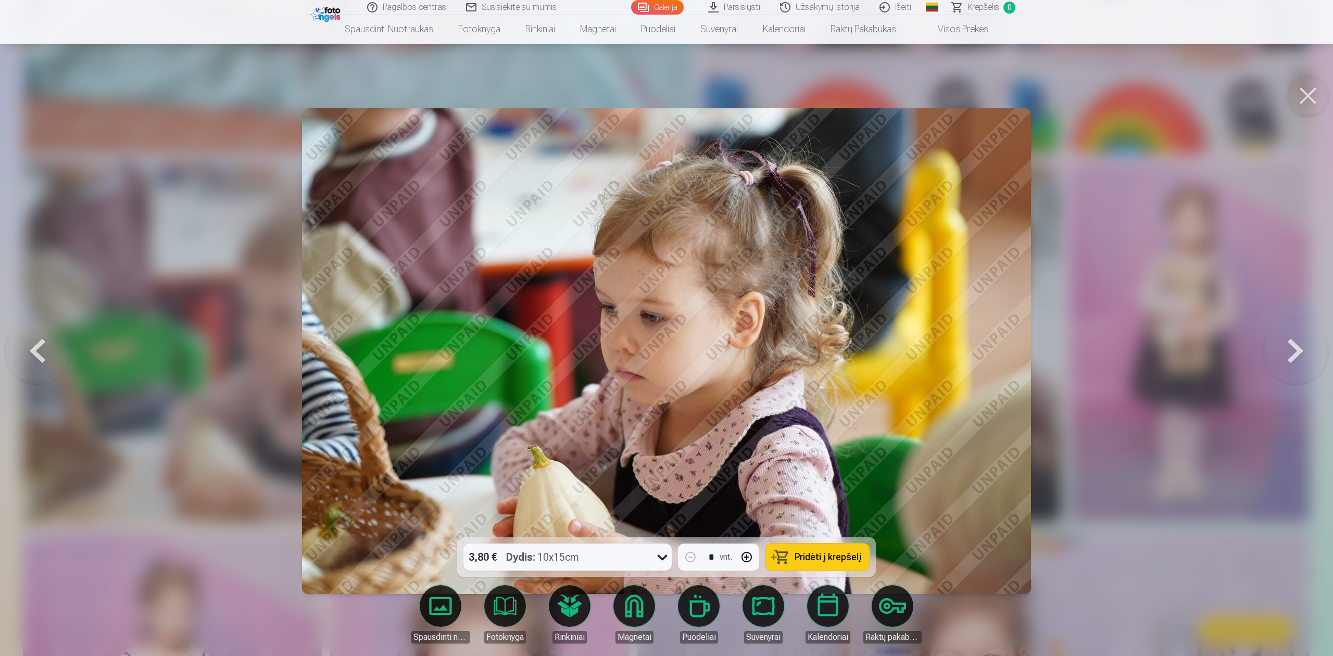
click at [997, 348] on button at bounding box center [1295, 351] width 67 height 352
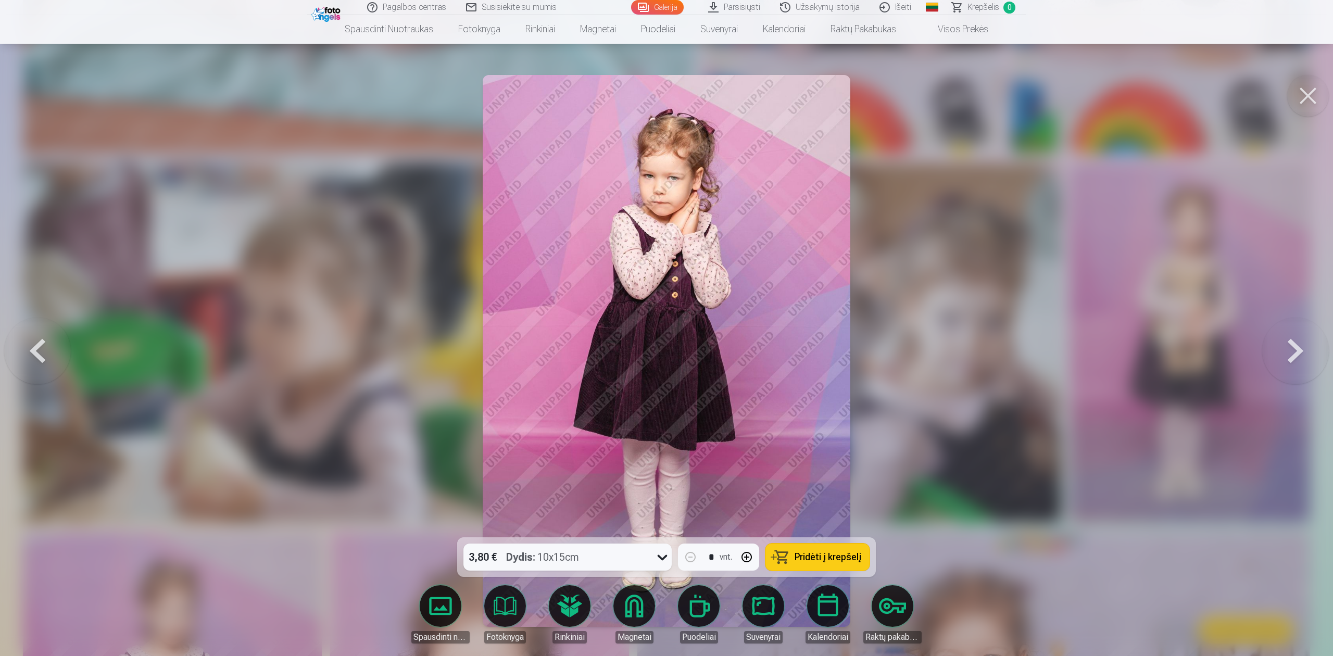
click at [997, 348] on button at bounding box center [1295, 351] width 67 height 352
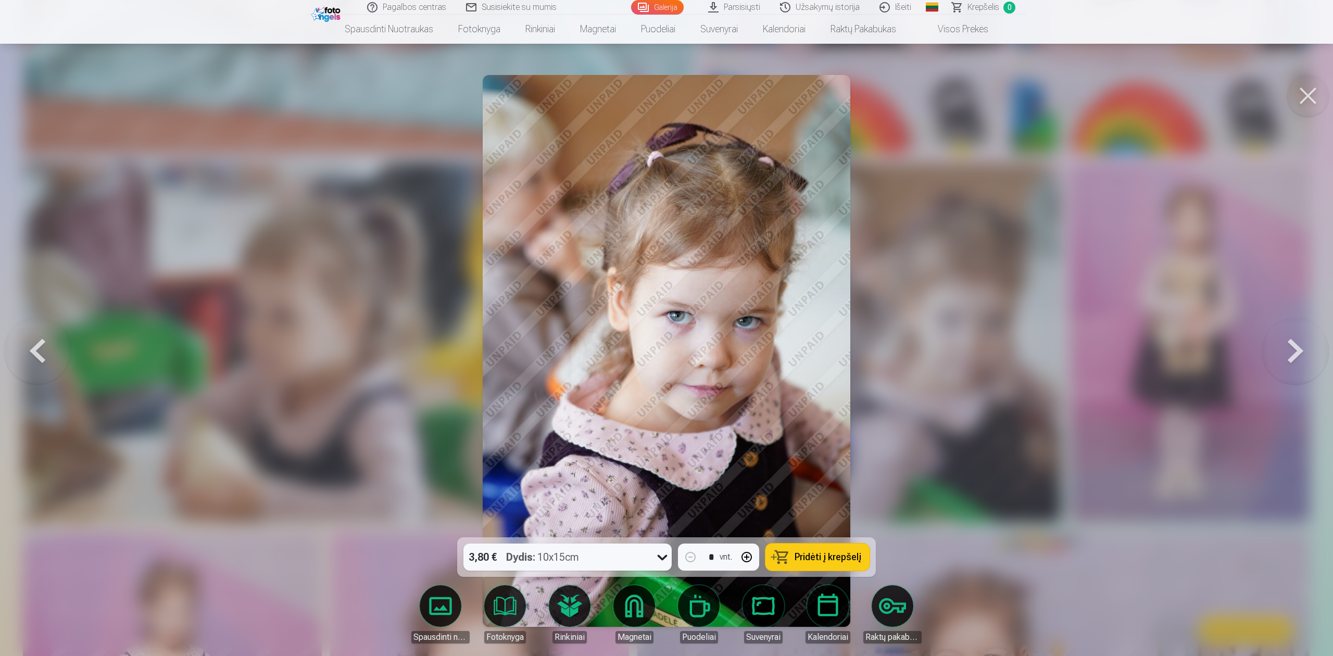
click at [997, 348] on button at bounding box center [1295, 351] width 67 height 352
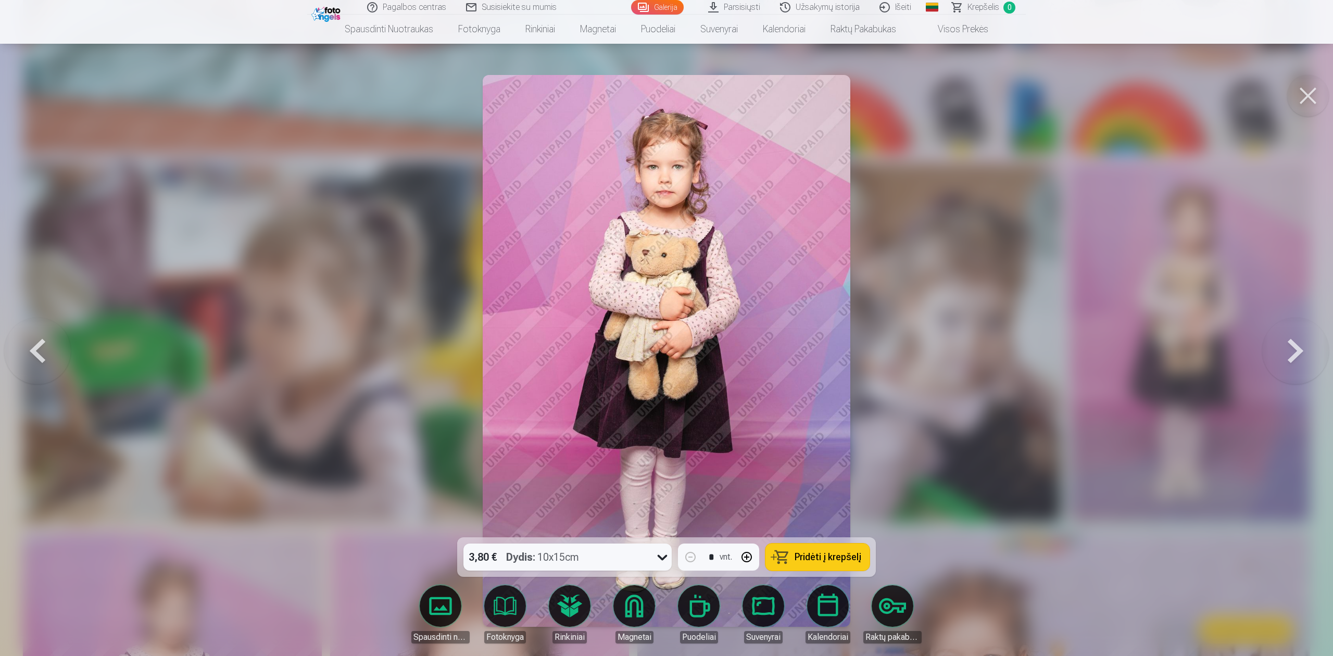
click at [997, 348] on button at bounding box center [1295, 351] width 67 height 352
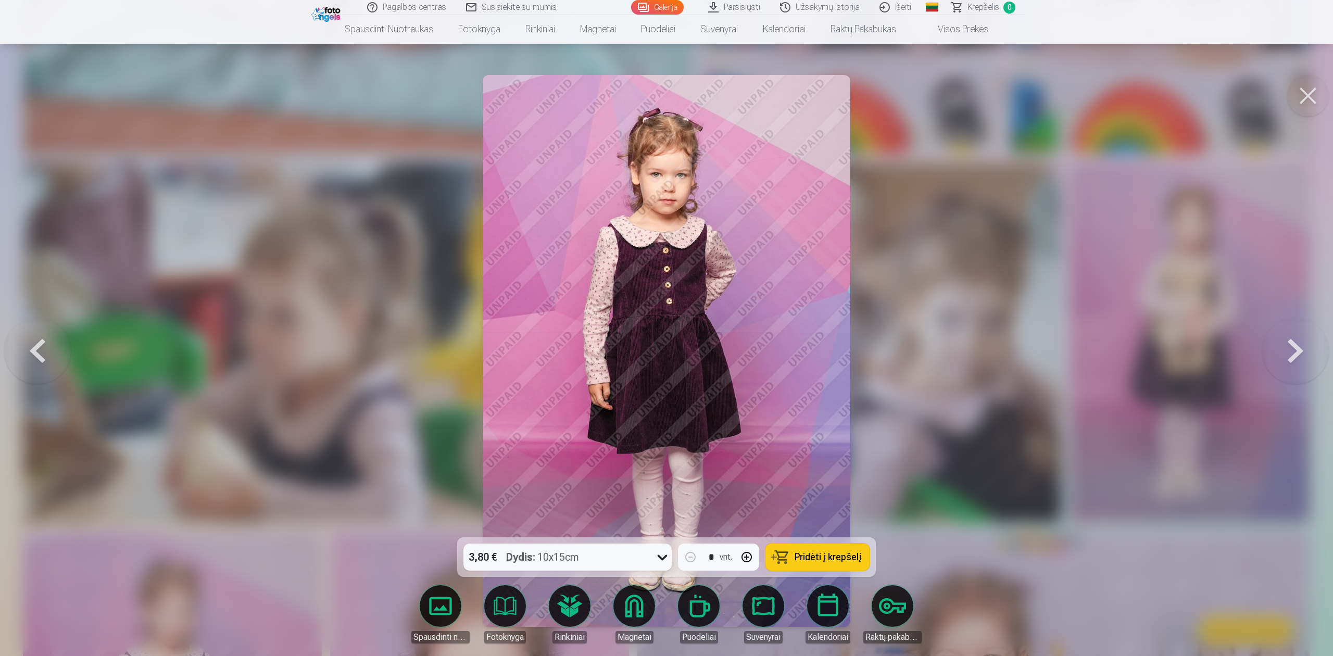
click at [997, 340] on button at bounding box center [1295, 351] width 67 height 352
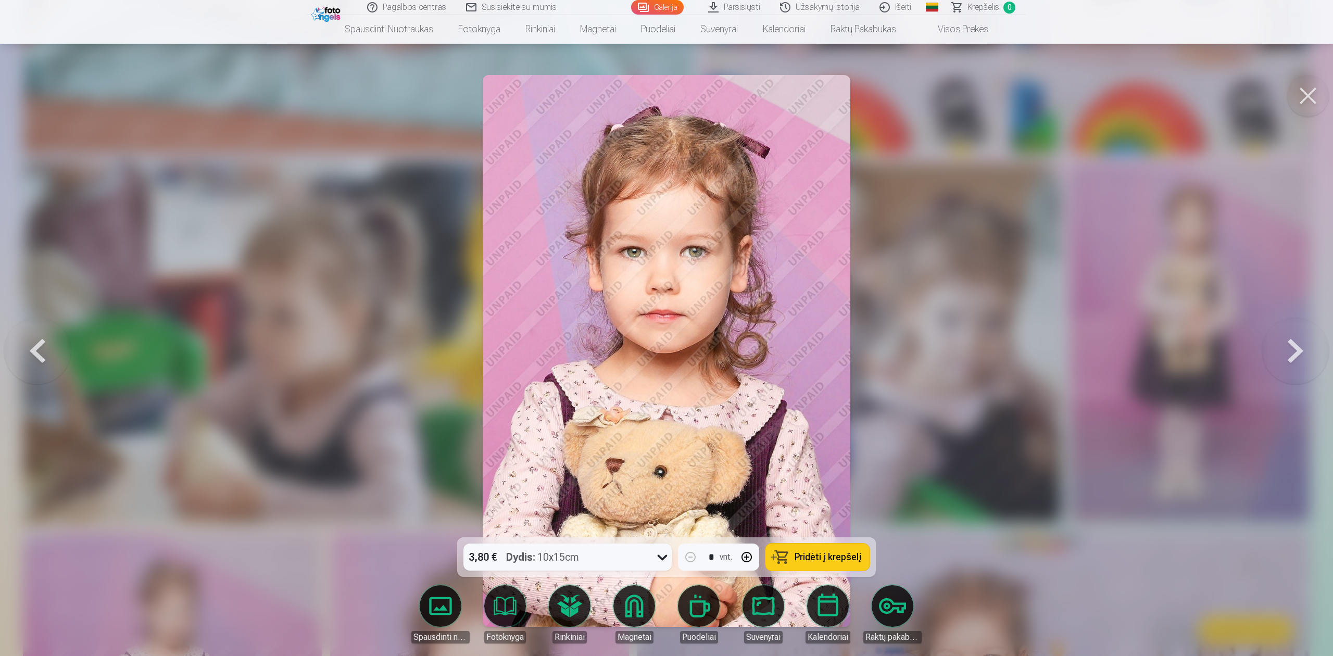
click at [997, 340] on button at bounding box center [1295, 351] width 67 height 352
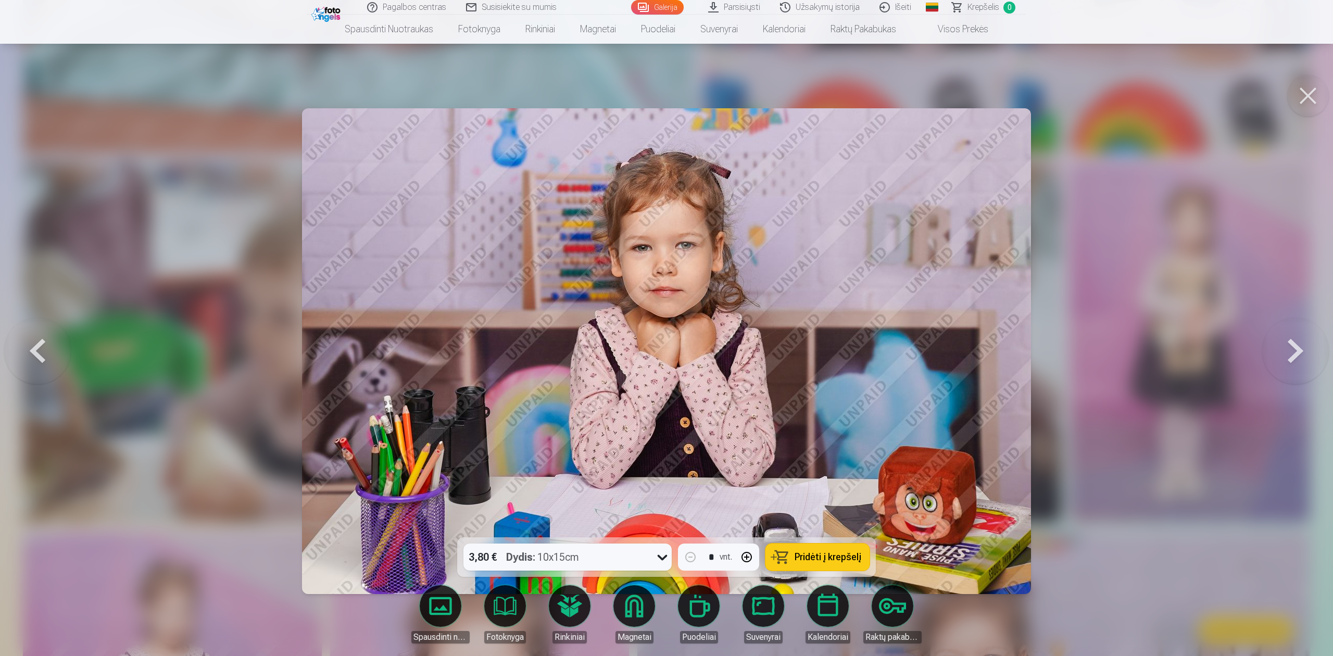
click at [997, 340] on button at bounding box center [1295, 351] width 67 height 352
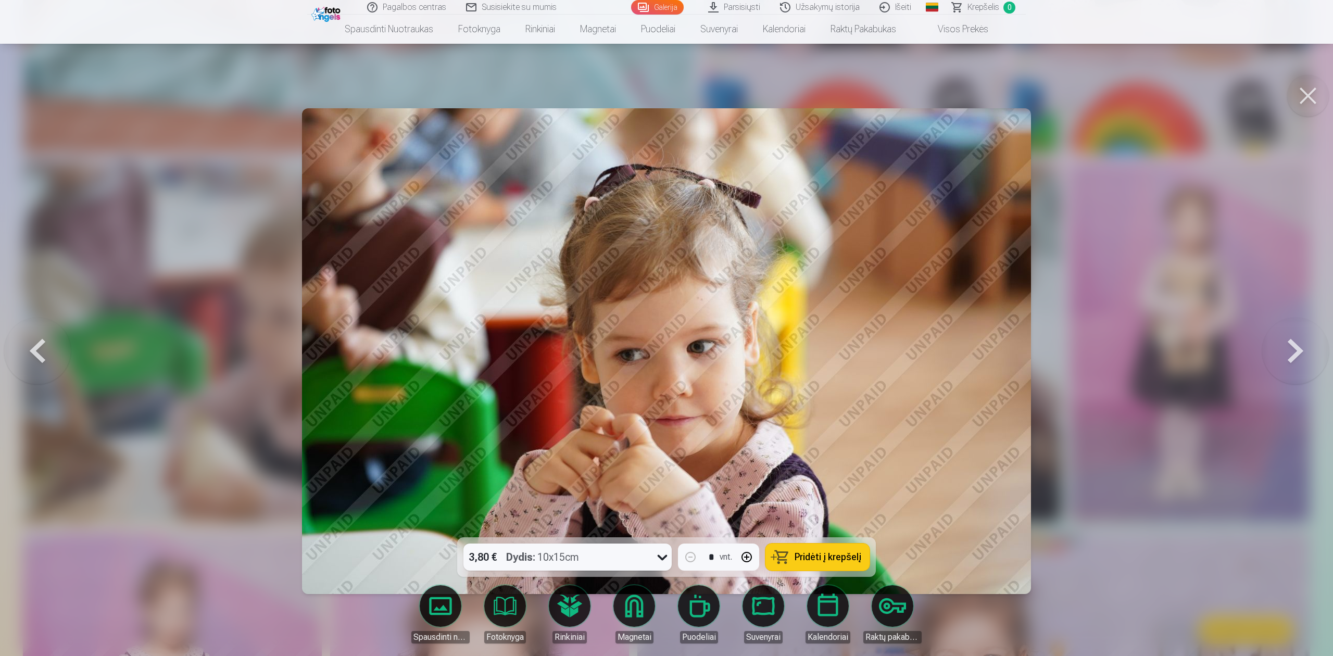
click at [997, 340] on button at bounding box center [1295, 351] width 67 height 352
